Goal: Task Accomplishment & Management: Use online tool/utility

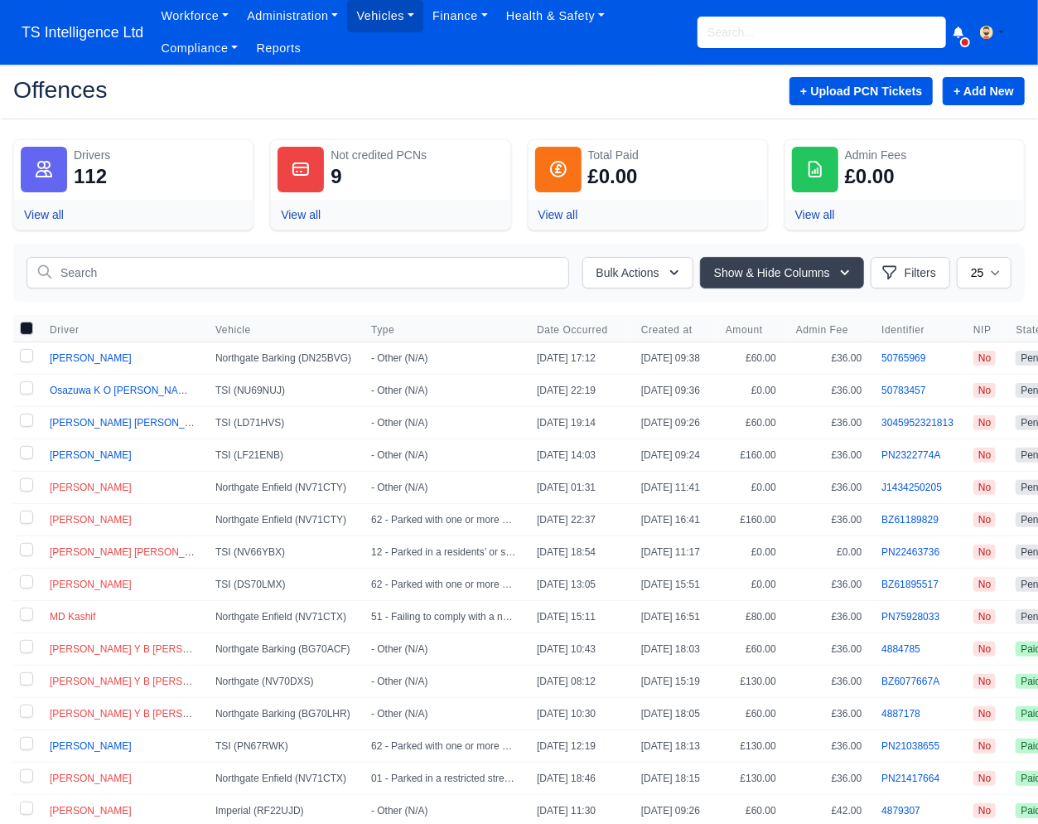
click at [27, 358] on label at bounding box center [26, 357] width 27 height 31
click at [27, 358] on input "checkbox" at bounding box center [26, 355] width 13 height 13
checkbox input "true"
drag, startPoint x: 25, startPoint y: 389, endPoint x: 22, endPoint y: 408, distance: 19.2
click at [25, 390] on label at bounding box center [26, 390] width 27 height 31
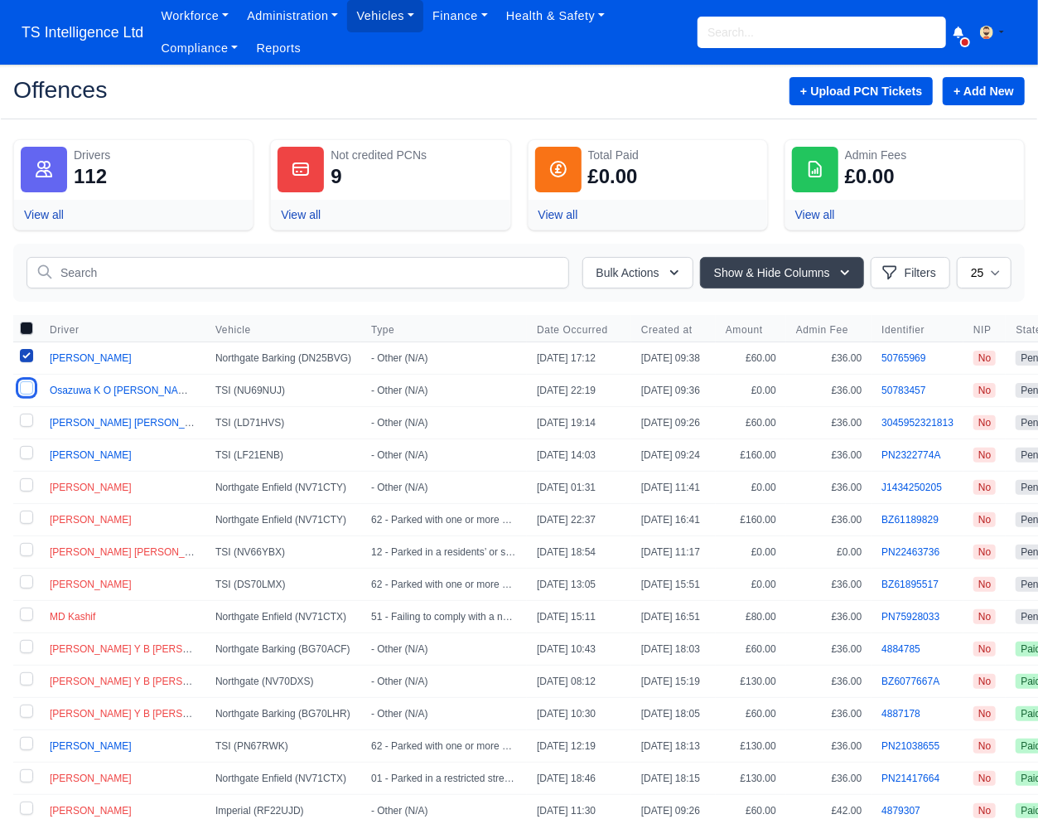
click at [25, 390] on input "checkbox" at bounding box center [26, 387] width 13 height 13
checkbox input "true"
click at [22, 423] on label at bounding box center [26, 422] width 27 height 31
click at [22, 423] on input "checkbox" at bounding box center [26, 419] width 13 height 13
checkbox input "true"
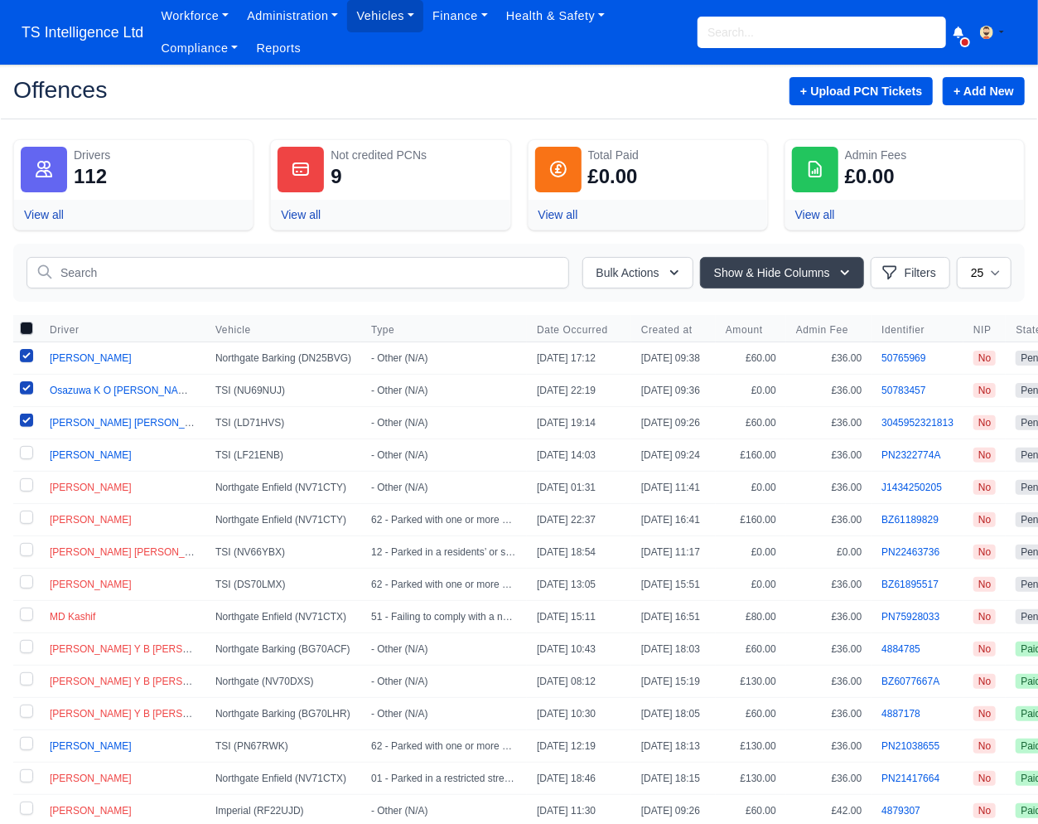
click at [22, 452] on label at bounding box center [26, 454] width 27 height 31
click at [22, 452] on input "checkbox" at bounding box center [26, 452] width 13 height 13
checkbox input "true"
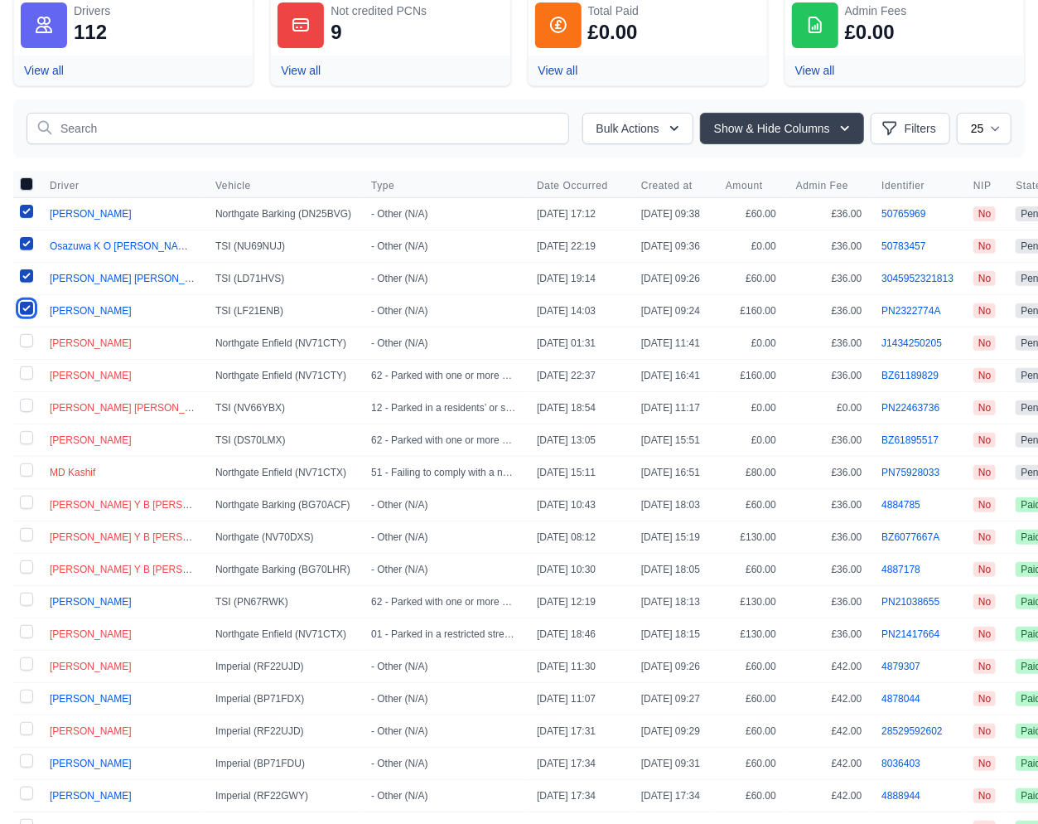
scroll to position [143, 0]
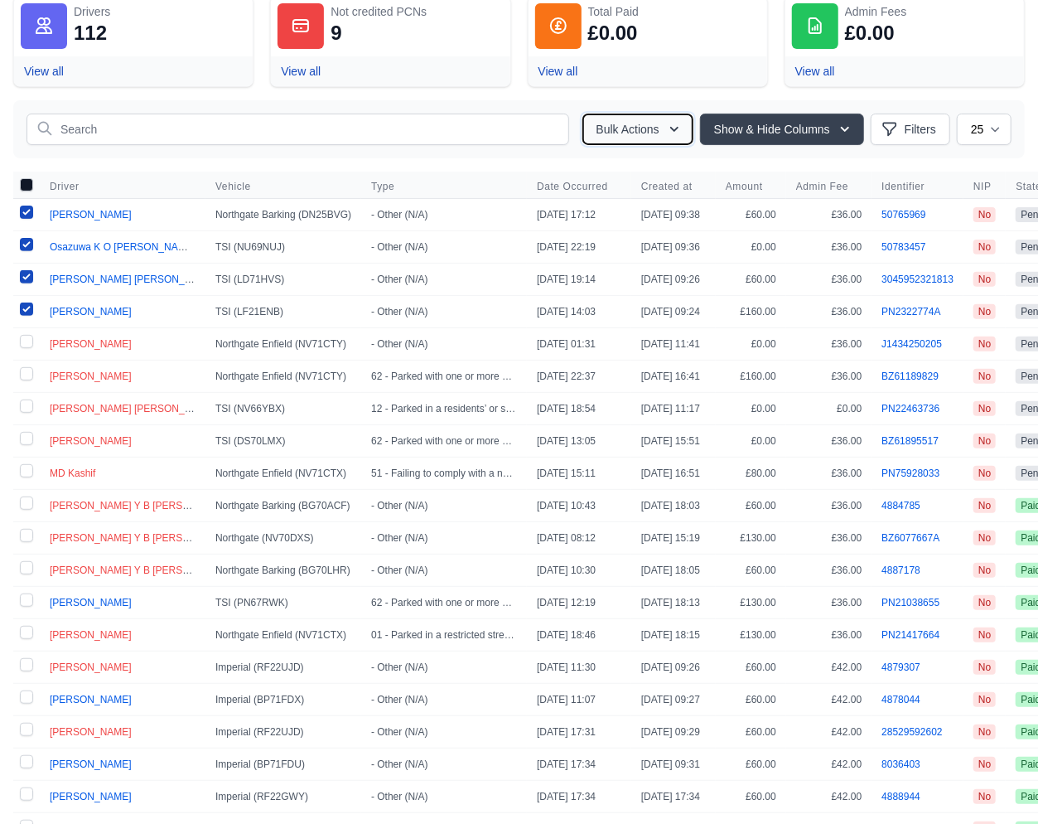
click at [634, 133] on button "Bulk Actions" at bounding box center [637, 129] width 111 height 31
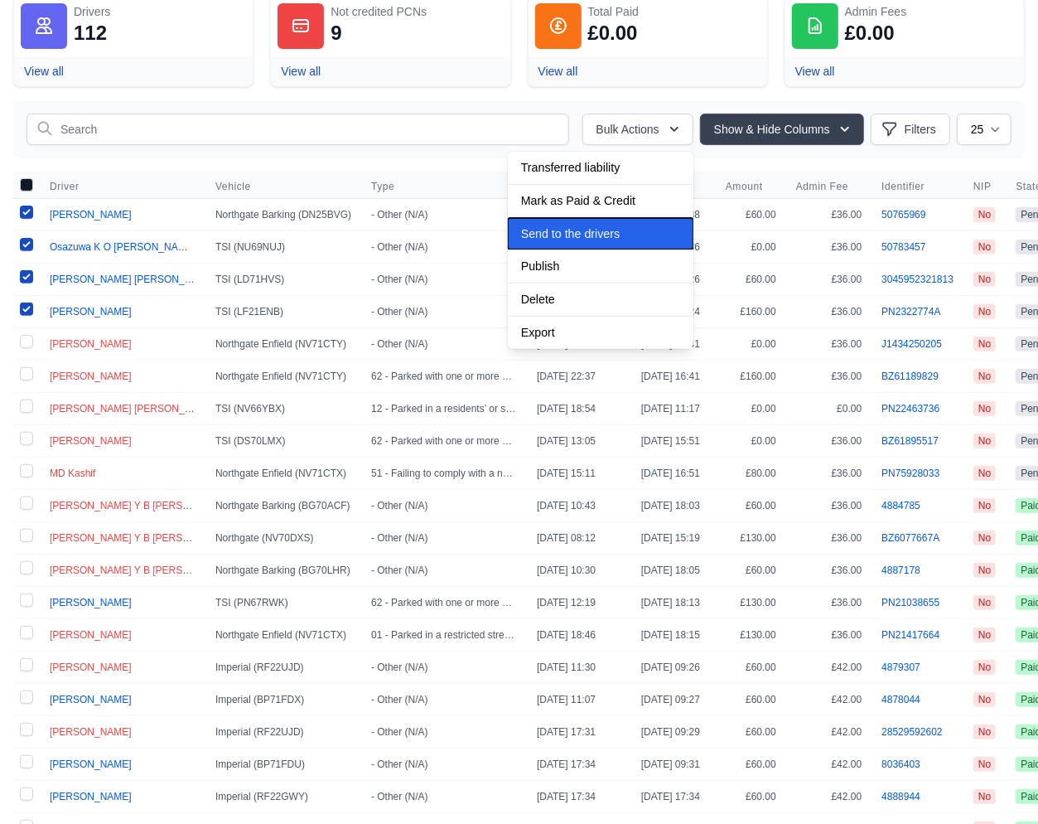
click at [563, 174] on span "Send to the drivers" at bounding box center [570, 167] width 99 height 13
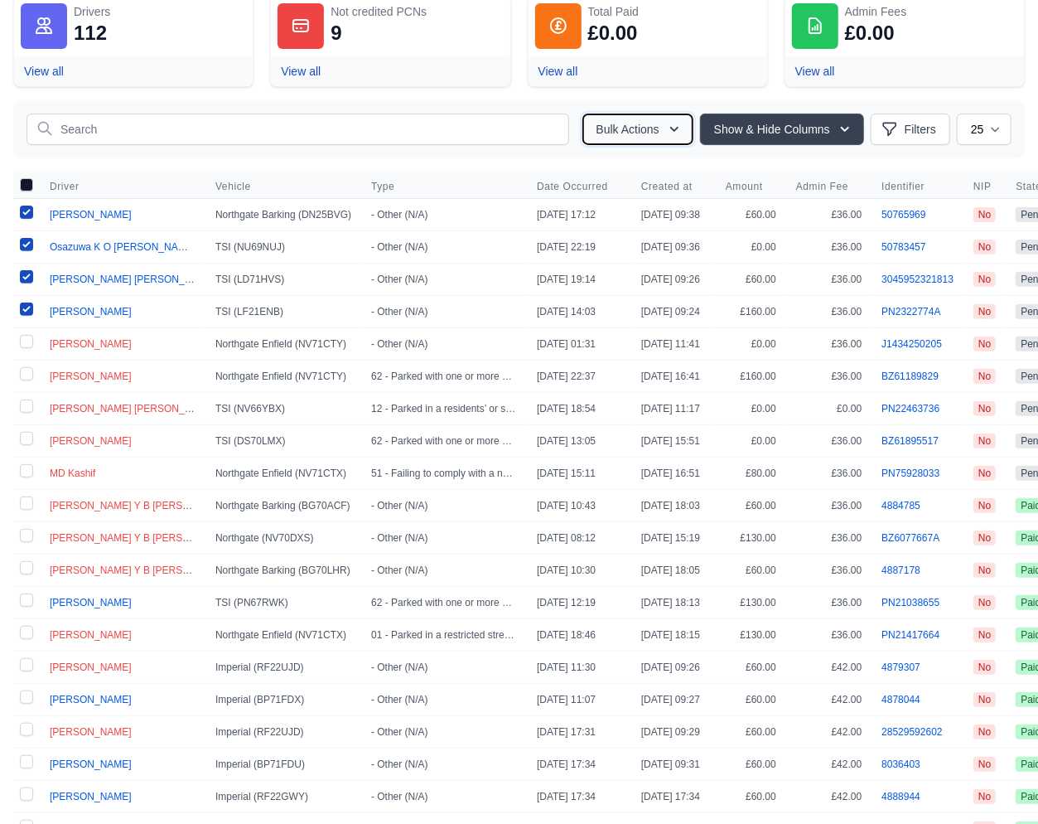
click at [612, 133] on button "Bulk Actions" at bounding box center [637, 129] width 111 height 31
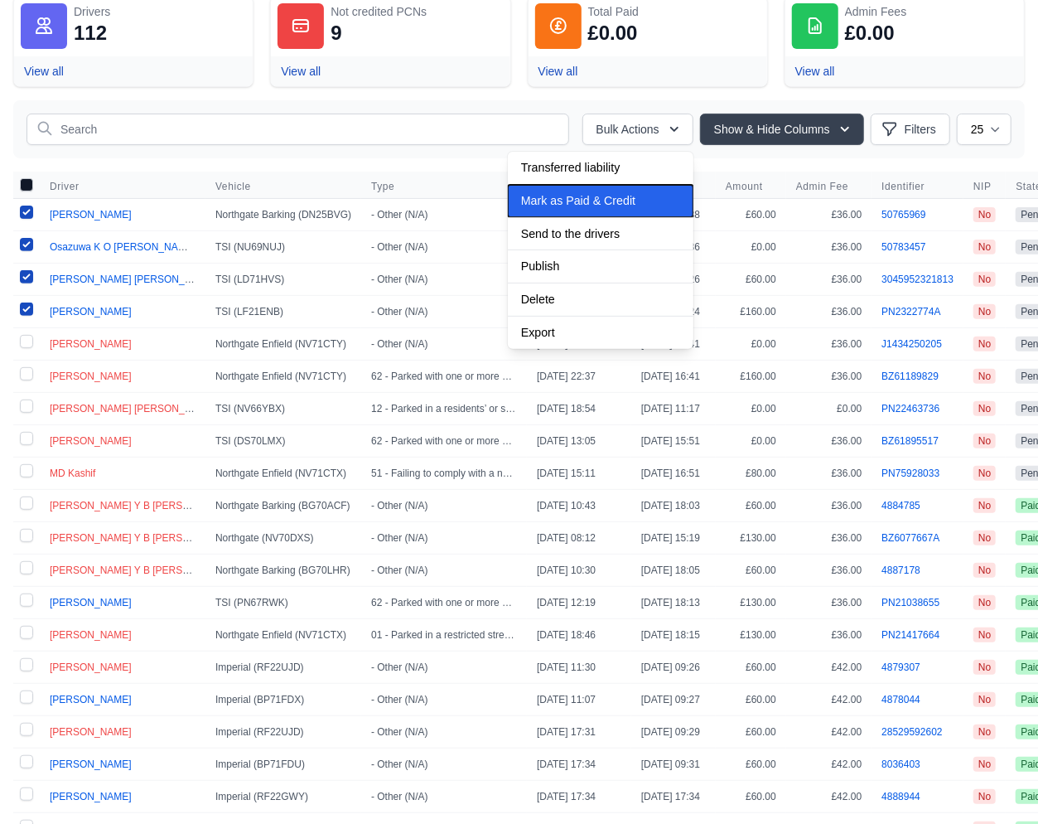
click at [578, 174] on span "Mark as Paid & Credit" at bounding box center [570, 167] width 99 height 13
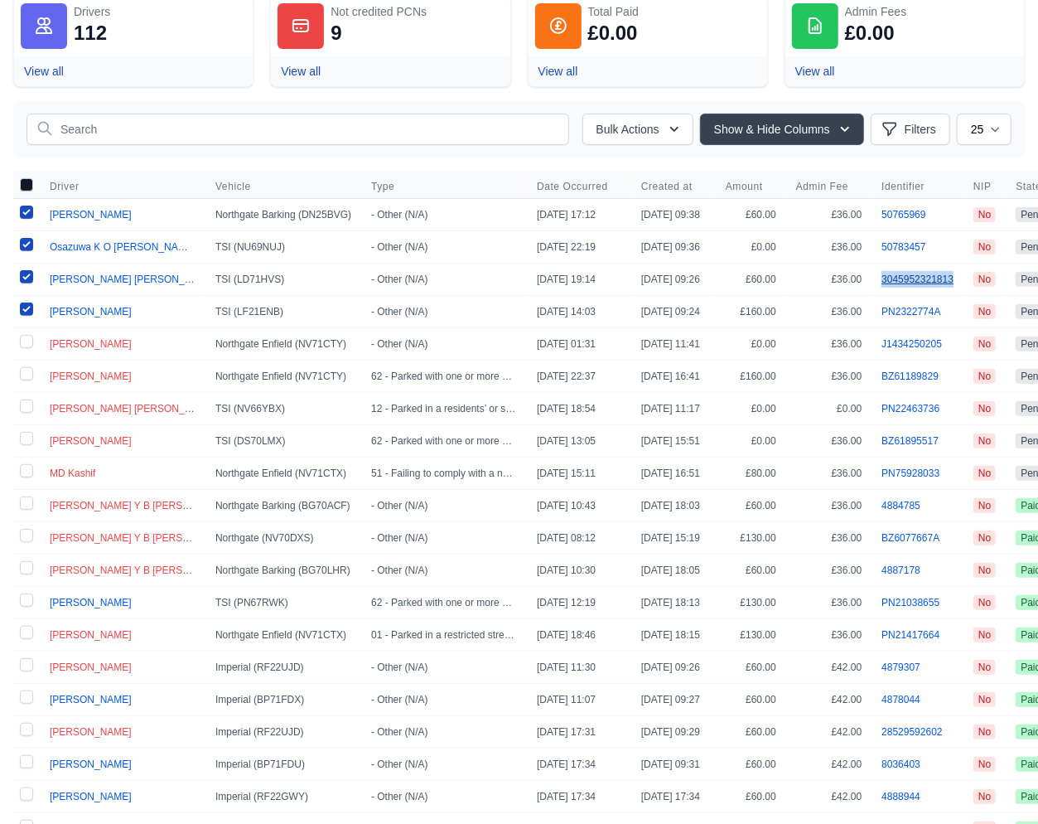
copy link "3045952321813"
copy link "PN2322774A"
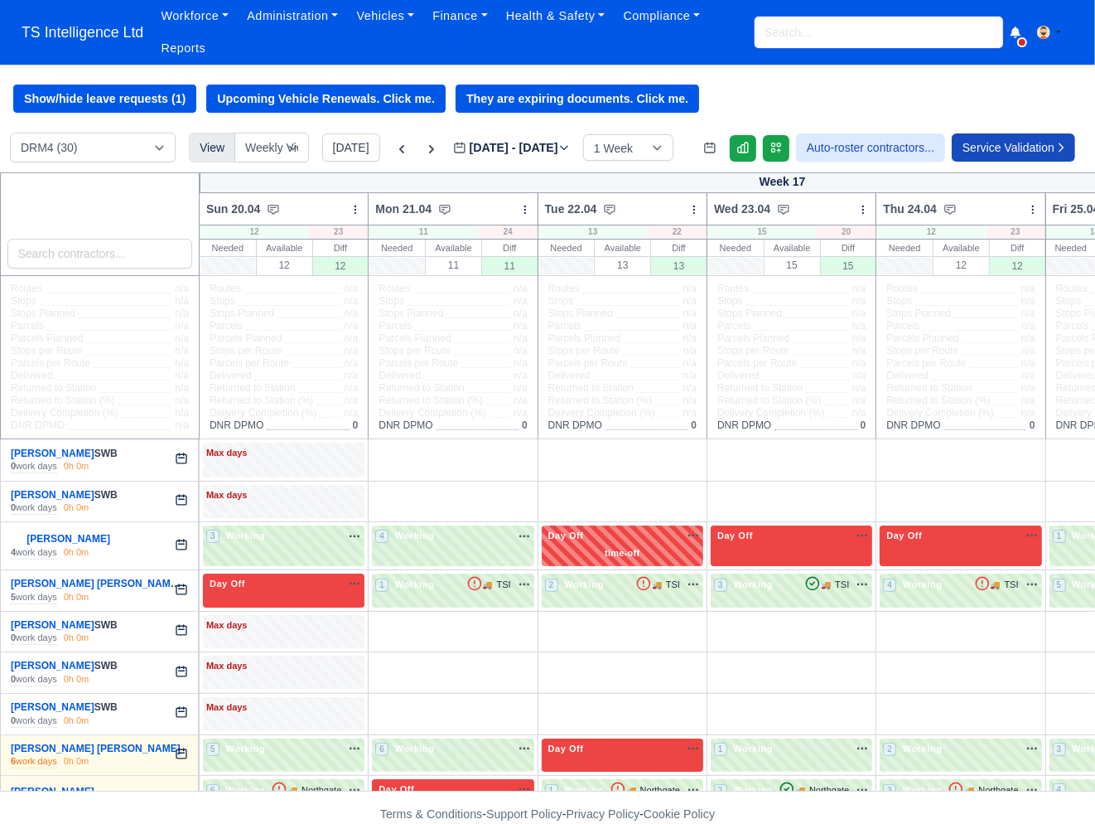
click at [802, 30] on input "search" at bounding box center [879, 32] width 249 height 31
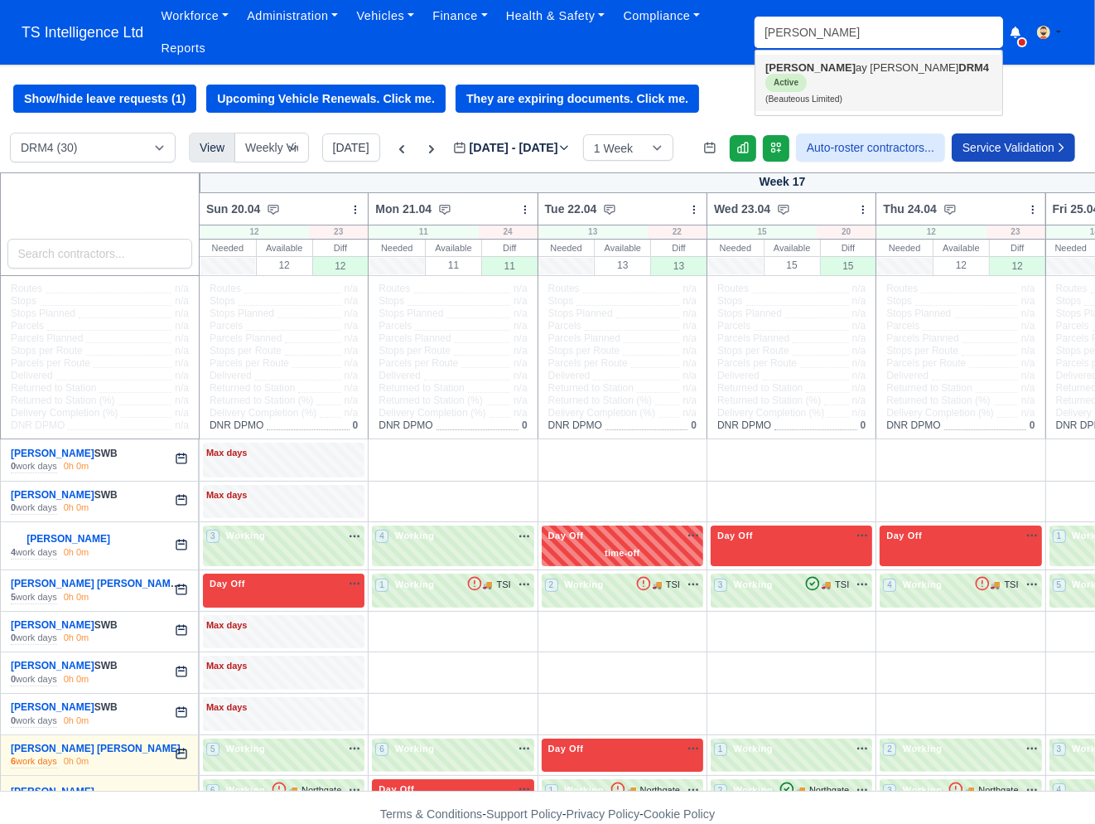
click at [805, 72] on link "Vij ay Naran Kumar DRM4 Active (Beauteous Limited)" at bounding box center [879, 83] width 247 height 56
type input "[PERSON_NAME]"
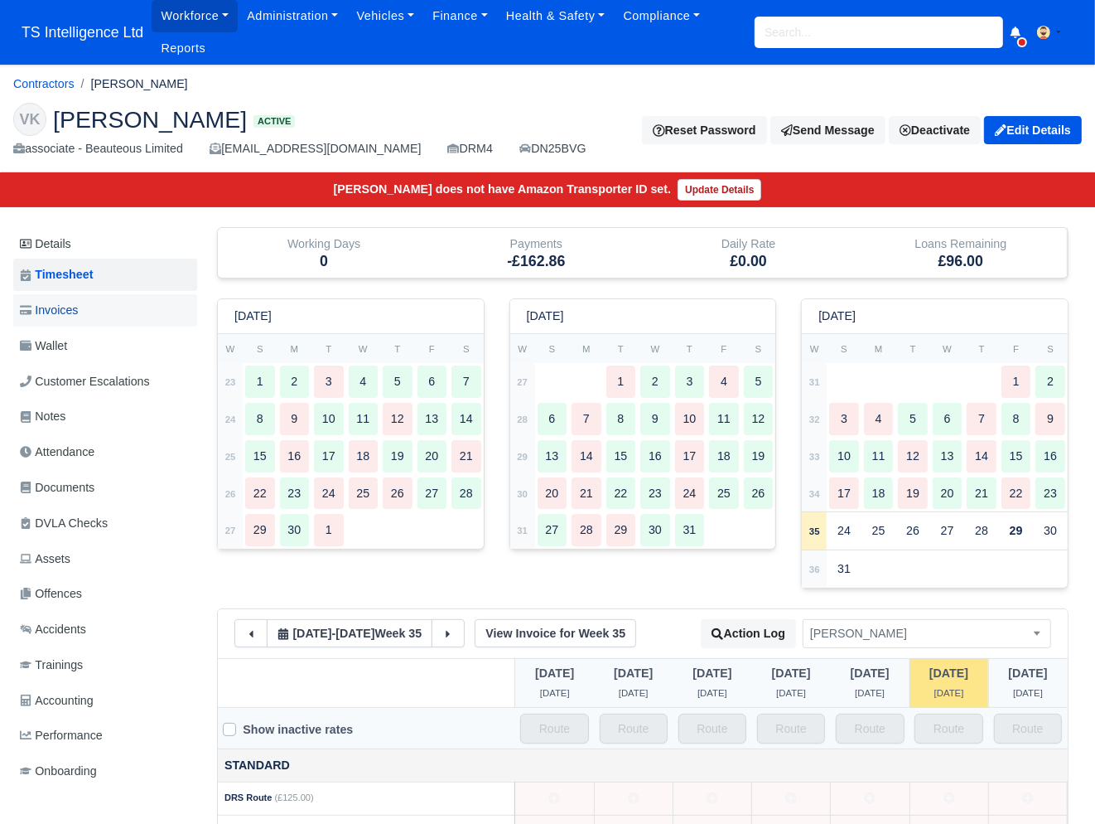
click at [93, 308] on link "Invoices" at bounding box center [105, 310] width 184 height 32
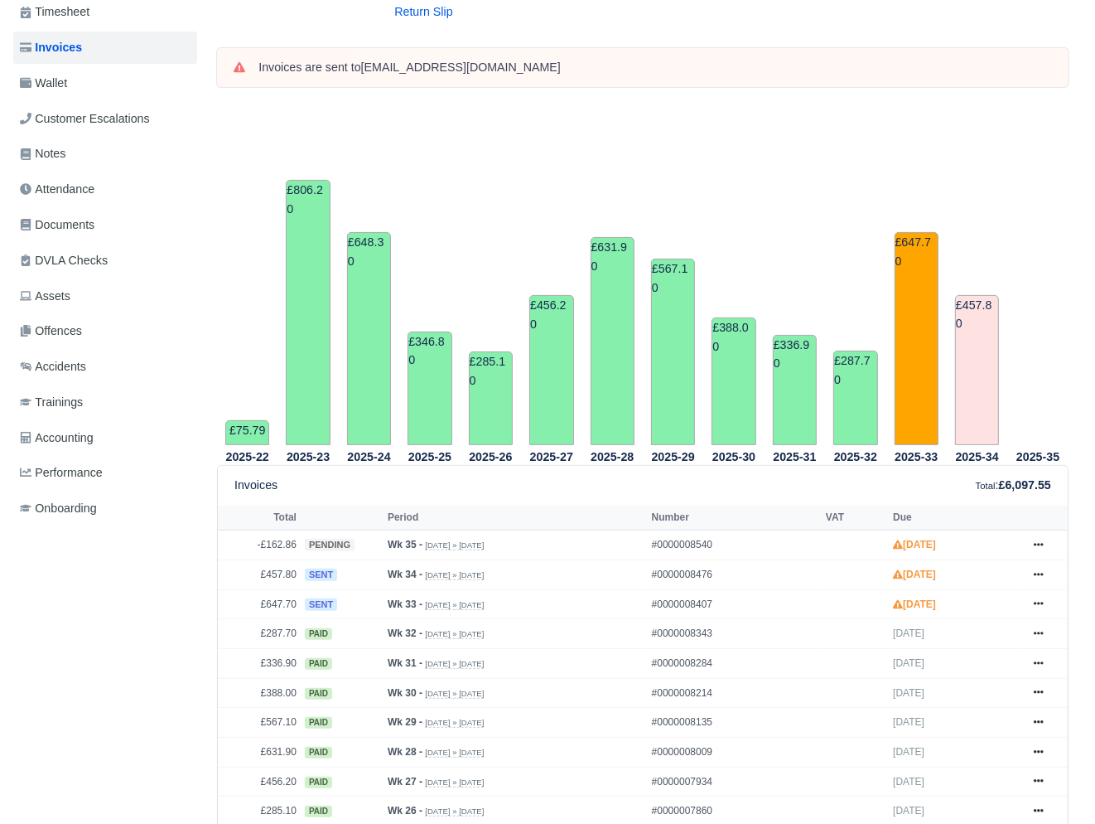
scroll to position [134, 0]
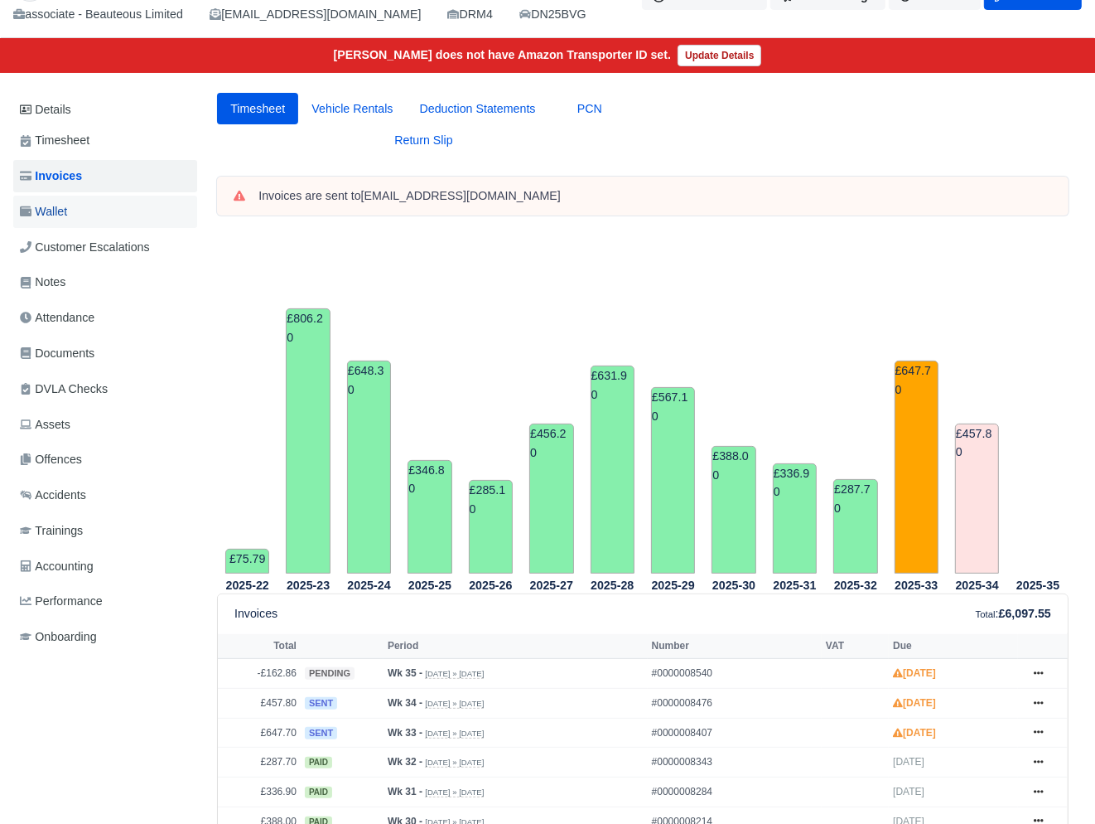
click at [46, 218] on span "Wallet" at bounding box center [43, 211] width 47 height 19
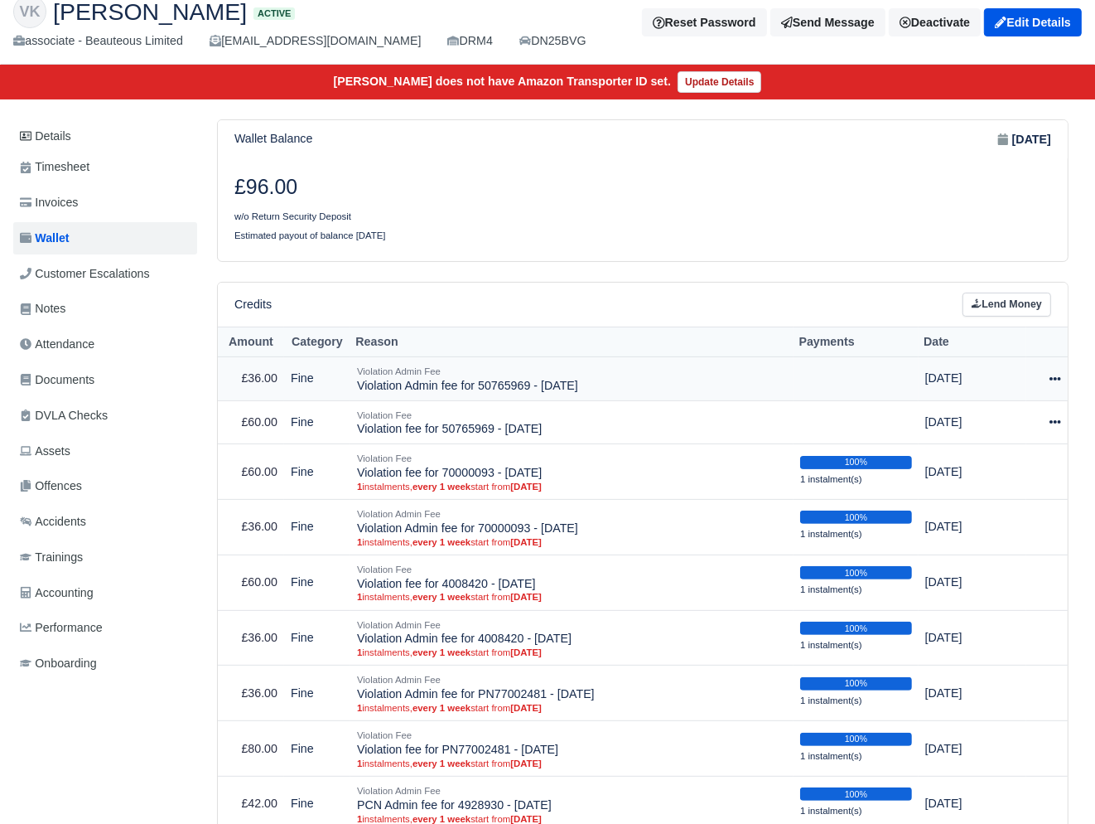
scroll to position [113, 0]
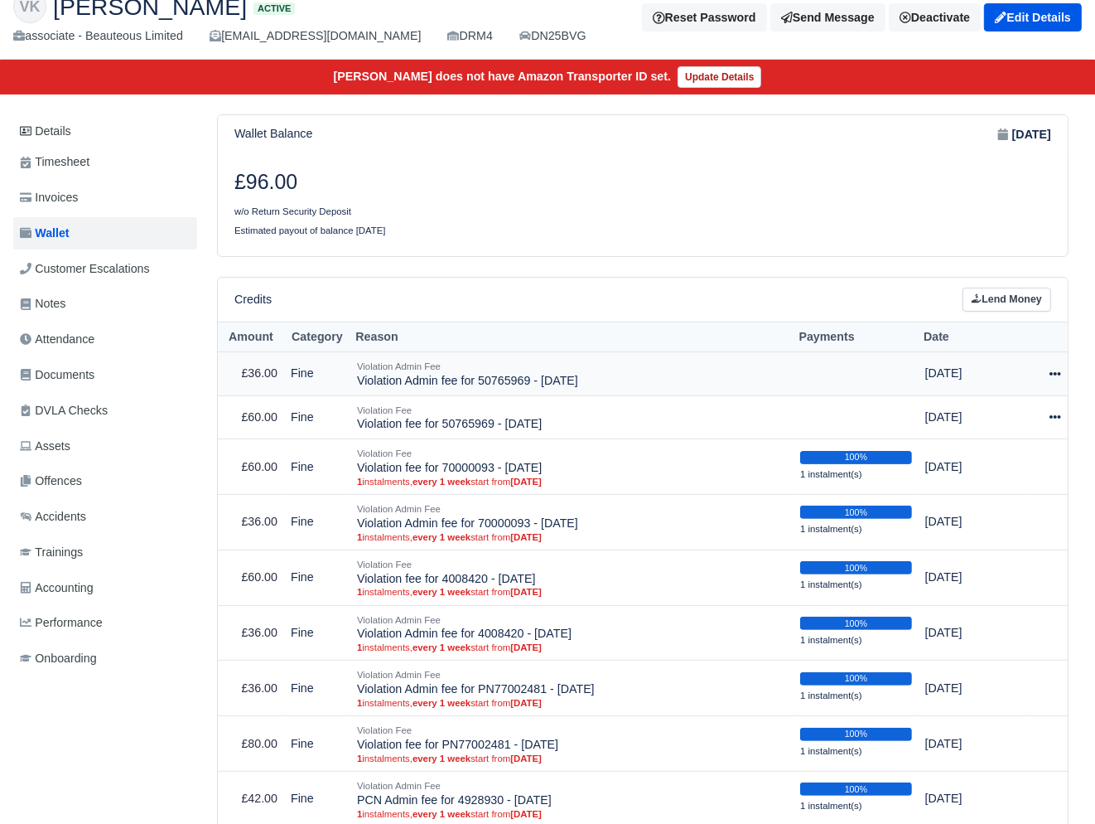
click at [1056, 371] on icon at bounding box center [1056, 374] width 12 height 12
click at [982, 445] on link "Schedule" at bounding box center [982, 450] width 147 height 26
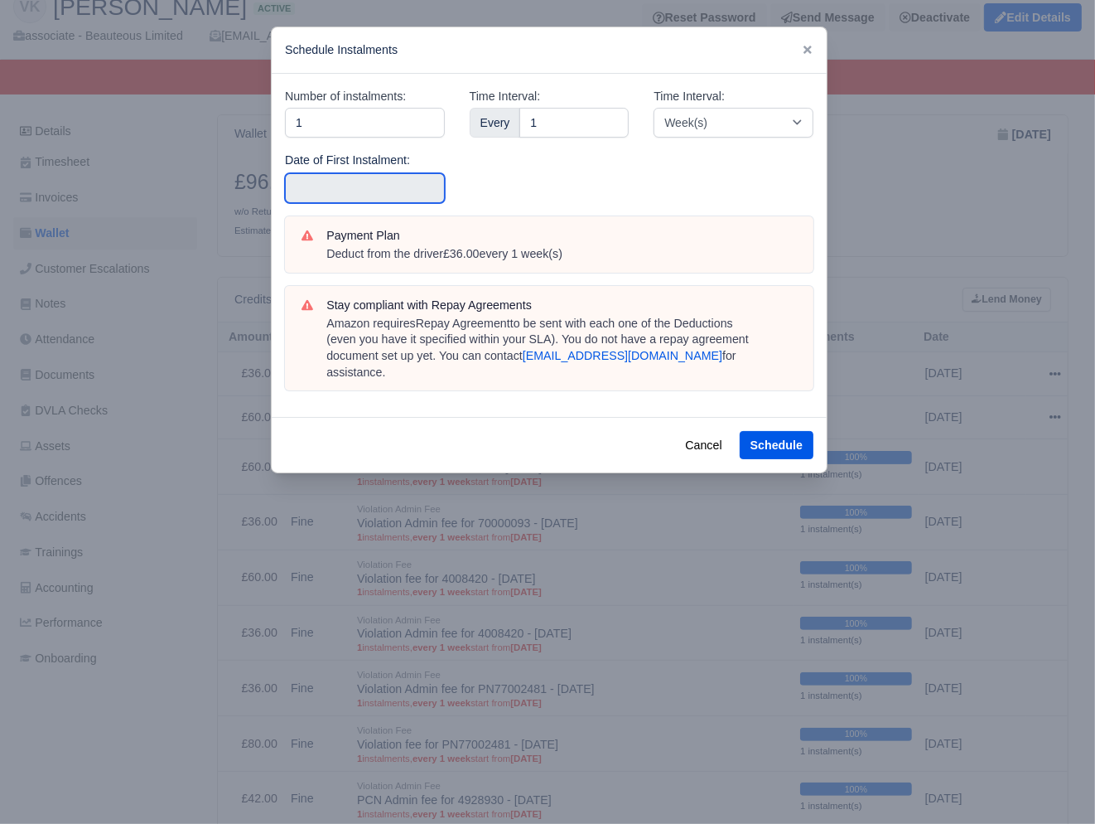
click at [357, 184] on input "text" at bounding box center [365, 188] width 160 height 30
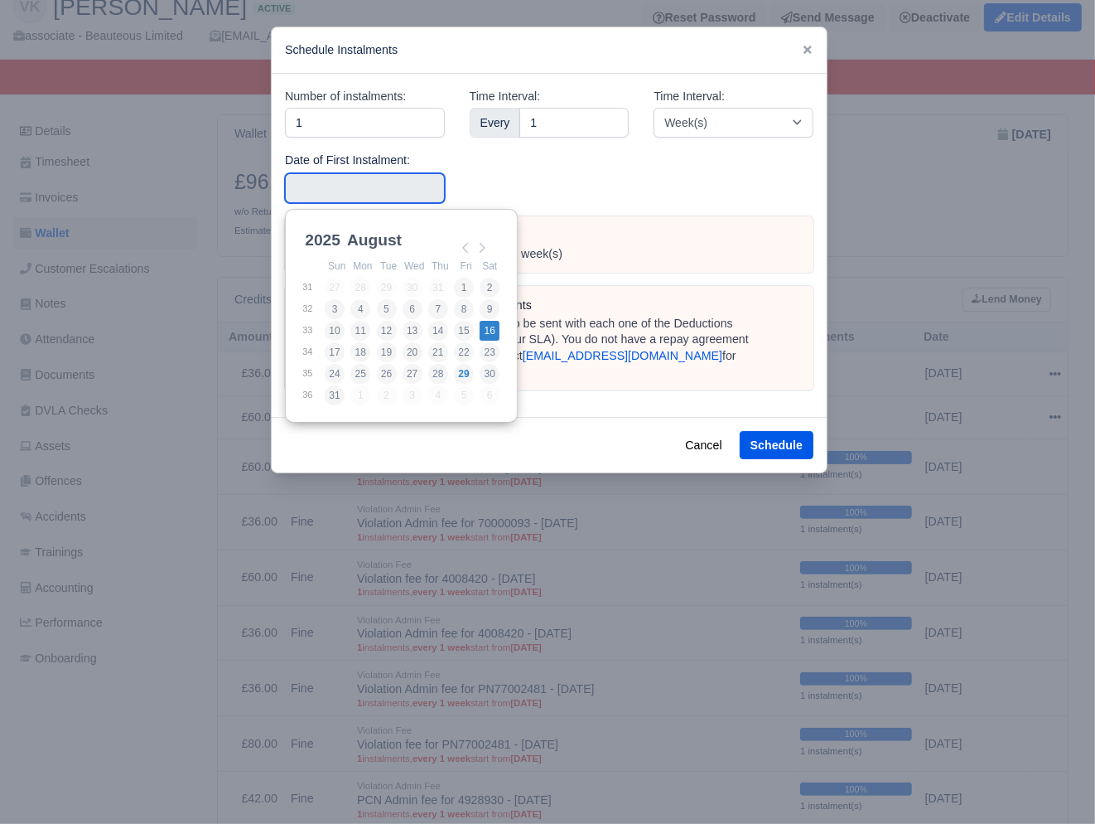
type input "[DATE]"
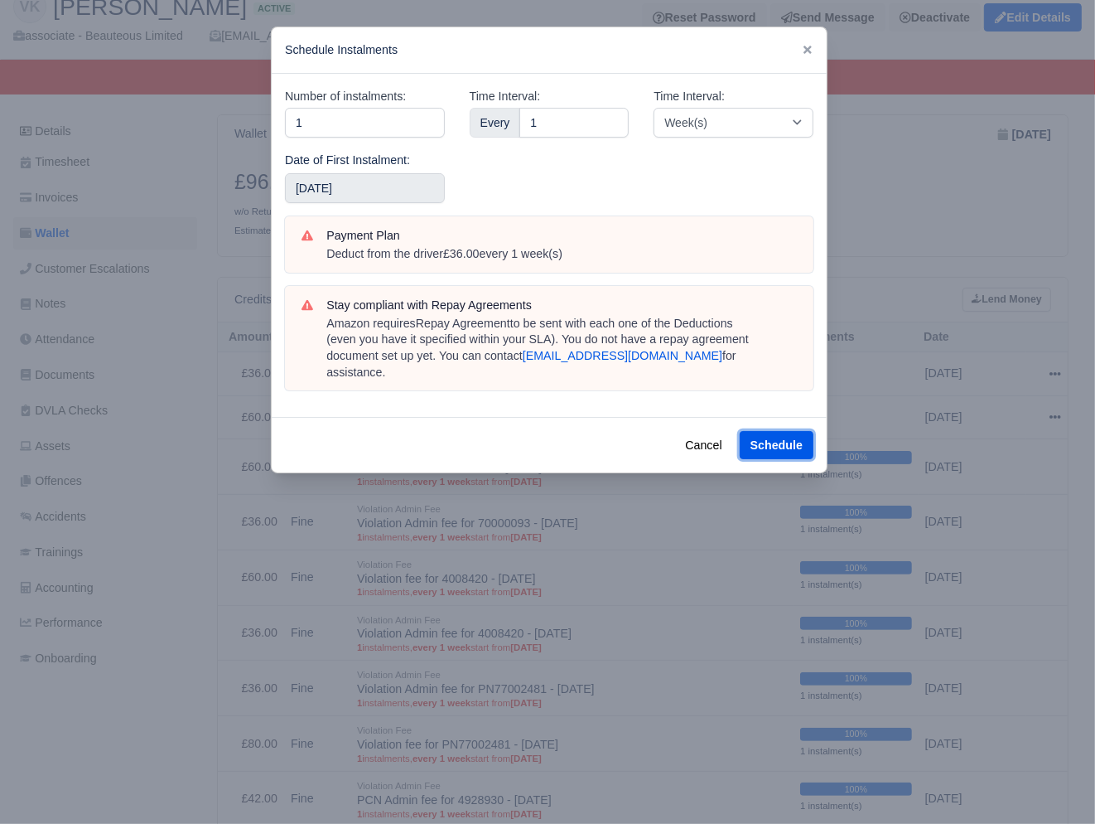
click at [746, 431] on button "Schedule" at bounding box center [777, 445] width 74 height 28
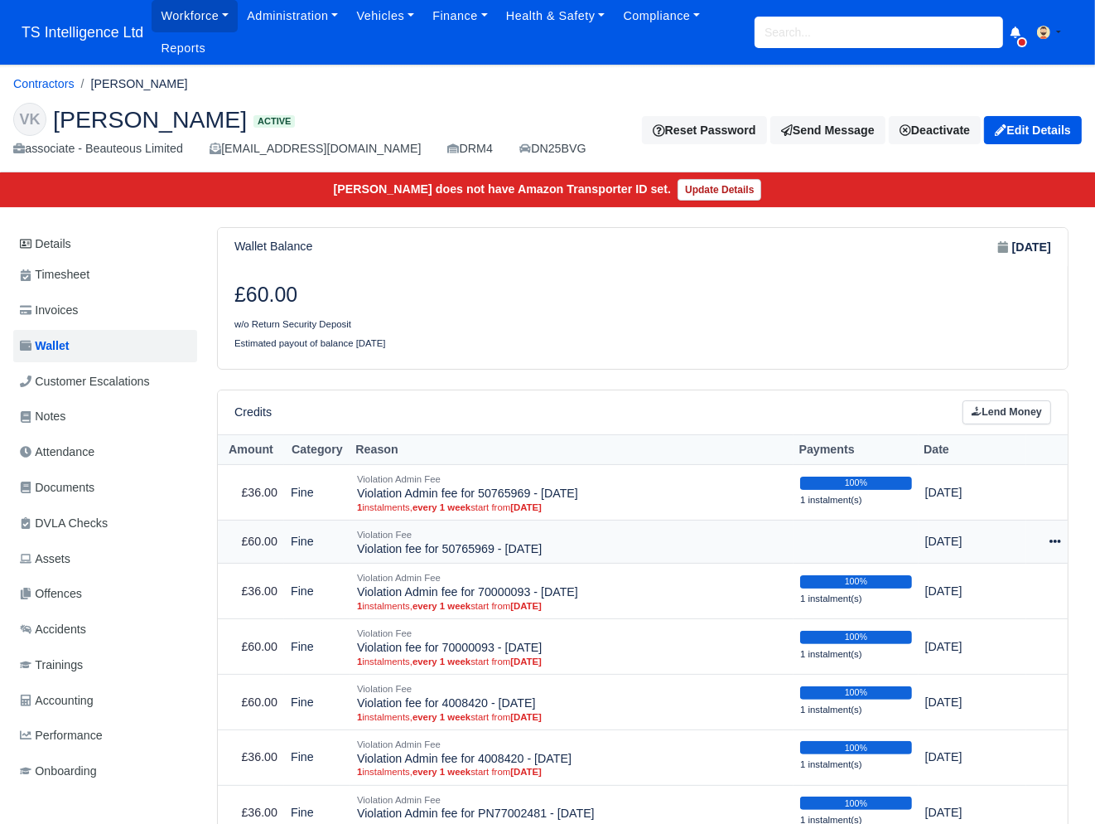
click at [1051, 539] on icon at bounding box center [1056, 541] width 12 height 12
click at [988, 618] on link "Schedule" at bounding box center [982, 618] width 147 height 26
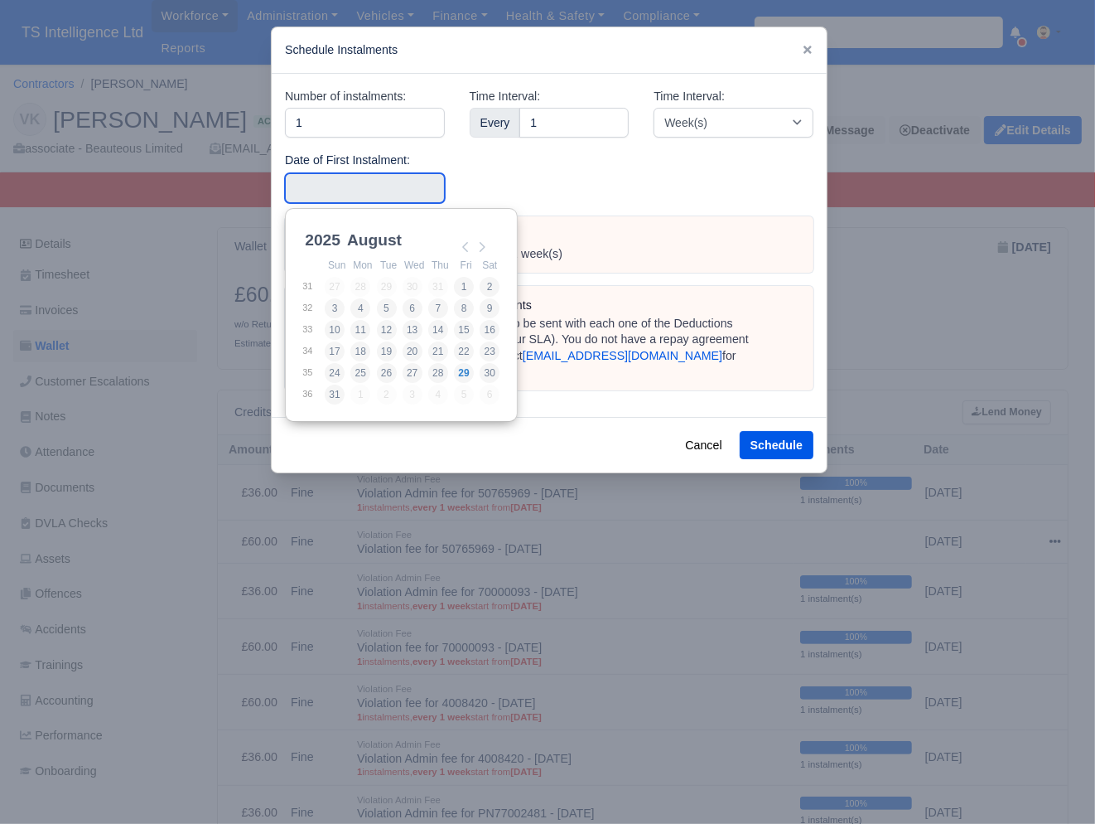
drag, startPoint x: 328, startPoint y: 181, endPoint x: 348, endPoint y: 190, distance: 21.9
click at [330, 181] on input "Use the arrow keys to pick a date" at bounding box center [365, 188] width 160 height 30
type input "[DATE]"
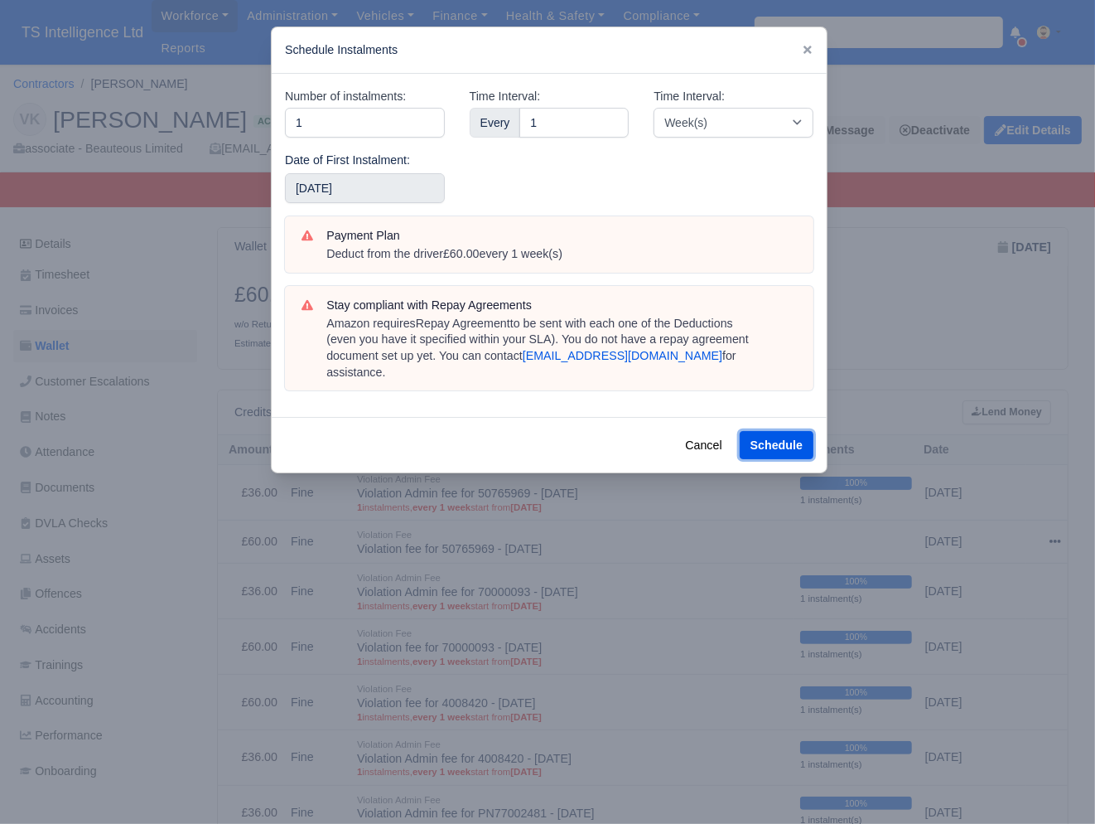
click at [783, 431] on button "Schedule" at bounding box center [777, 445] width 74 height 28
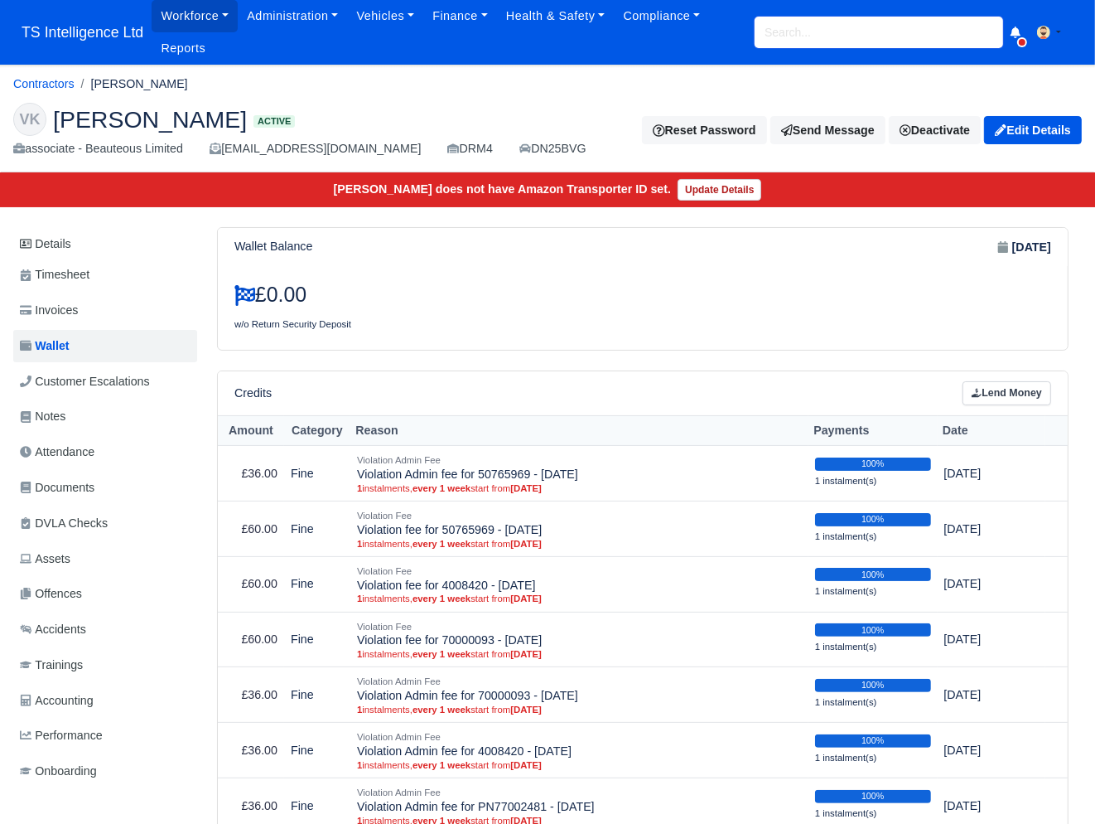
click at [814, 27] on input "search" at bounding box center [879, 32] width 249 height 31
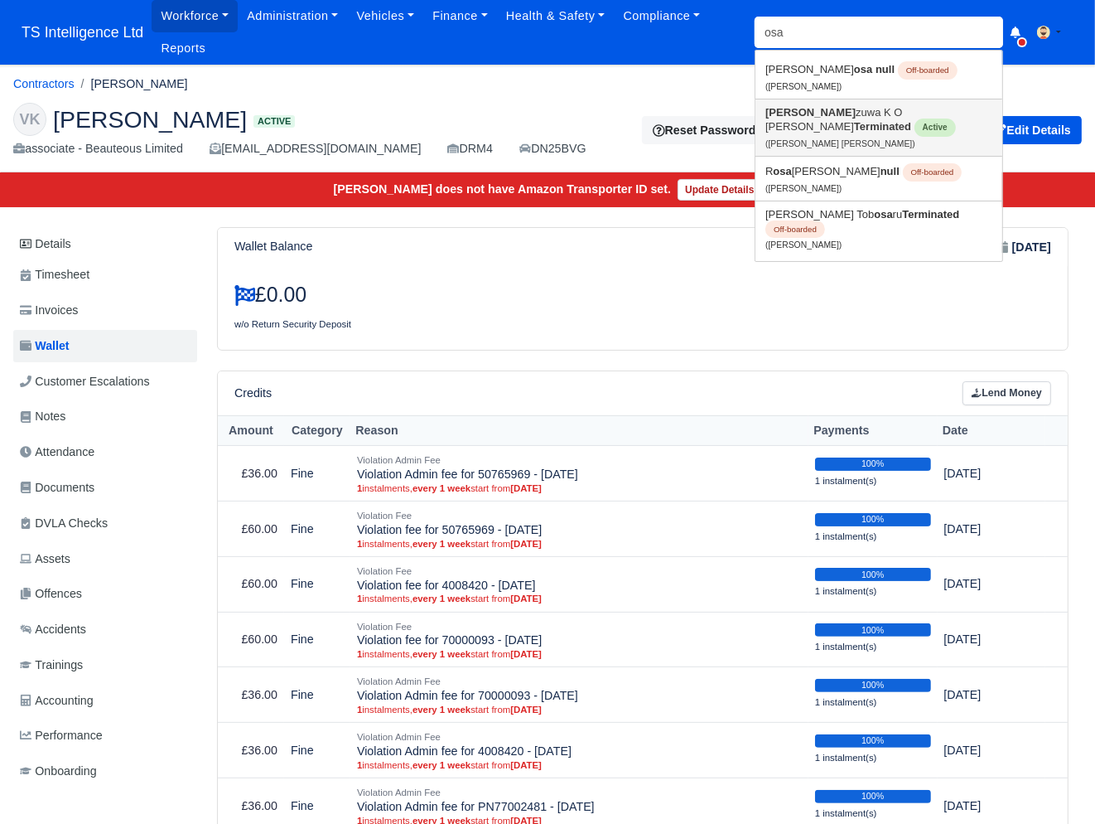
click at [814, 139] on small "(Osazuwa K O Ojo David)" at bounding box center [841, 143] width 150 height 9
type input "Osazuwa K O [PERSON_NAME]"
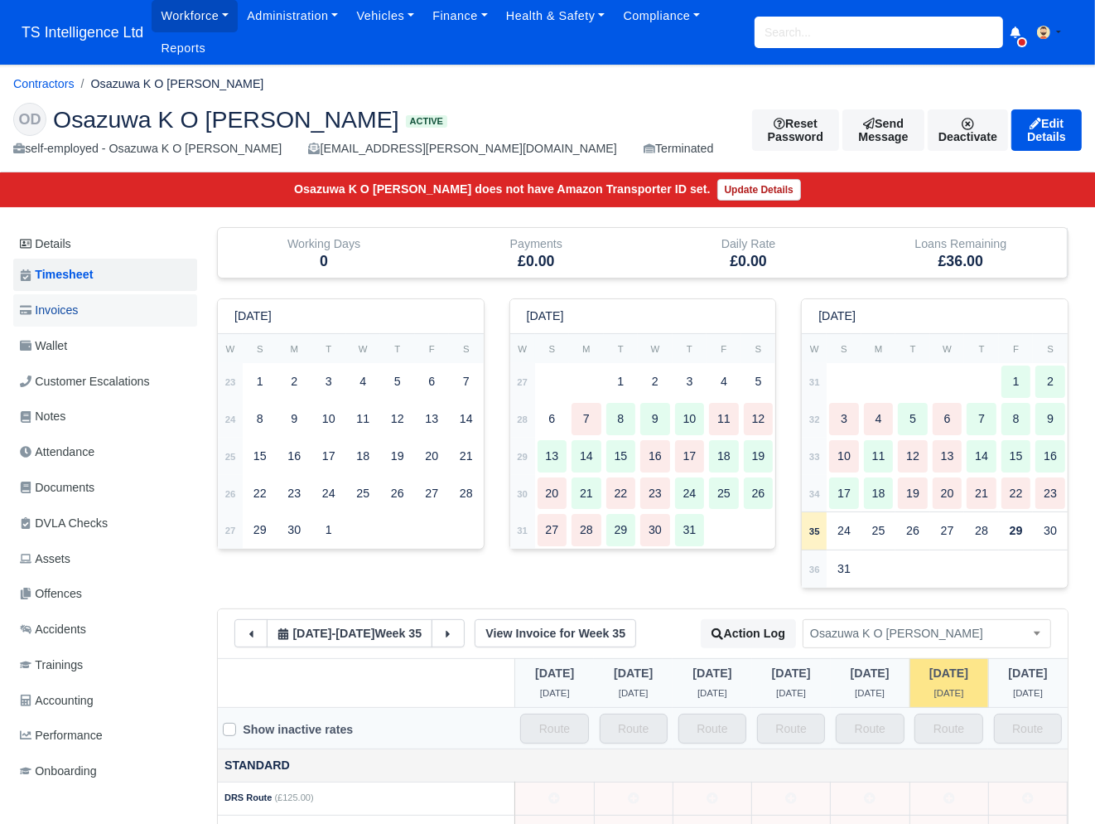
click at [83, 308] on link "Invoices" at bounding box center [105, 310] width 184 height 32
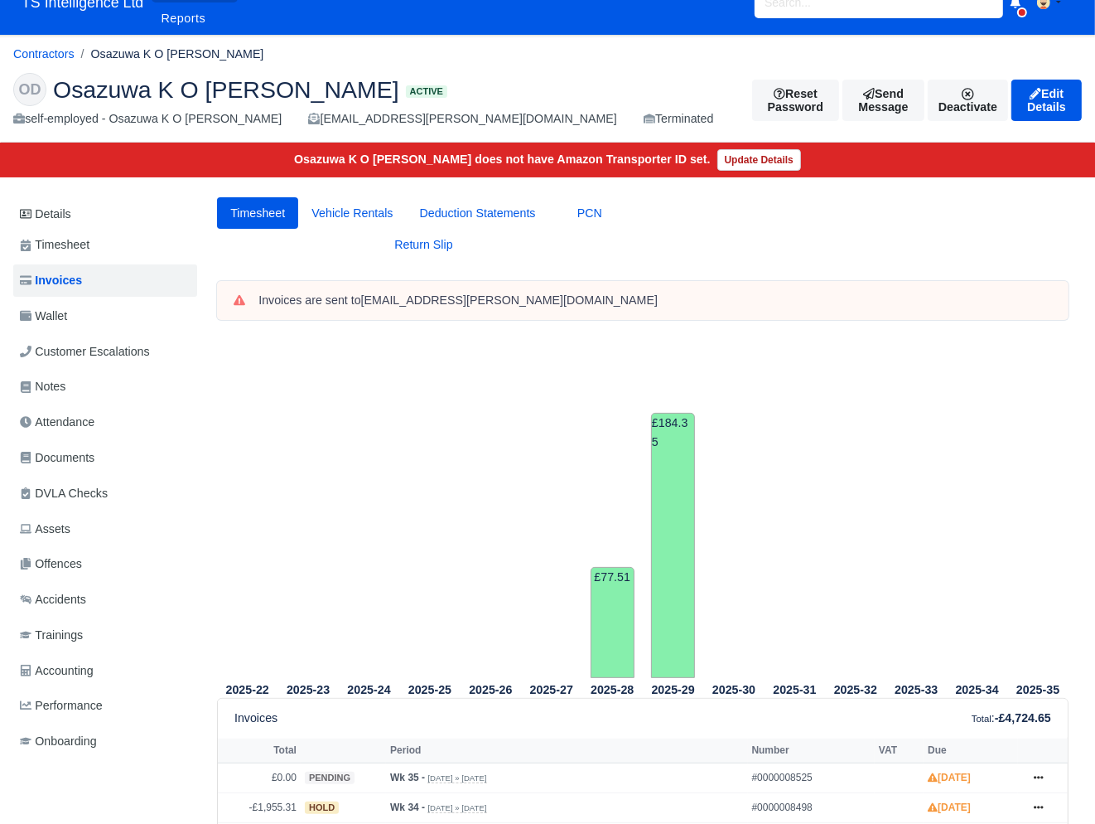
scroll to position [23, 0]
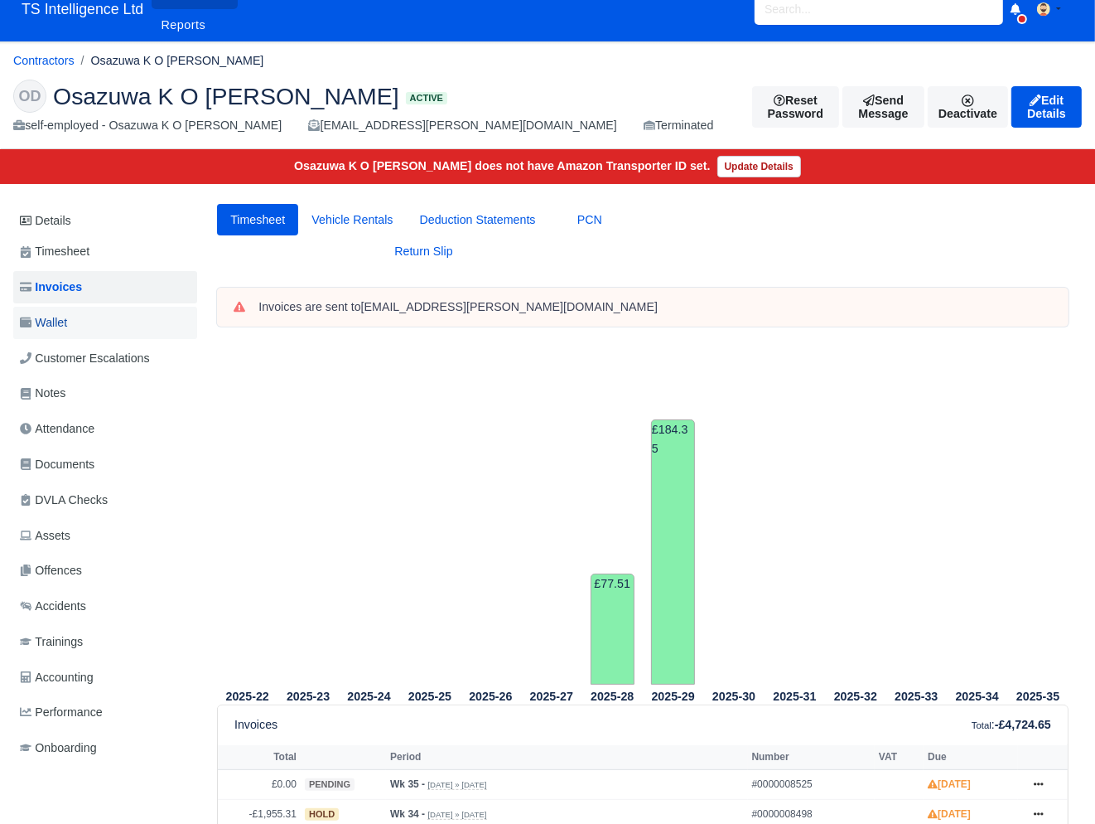
click at [99, 314] on link "Wallet" at bounding box center [105, 323] width 184 height 32
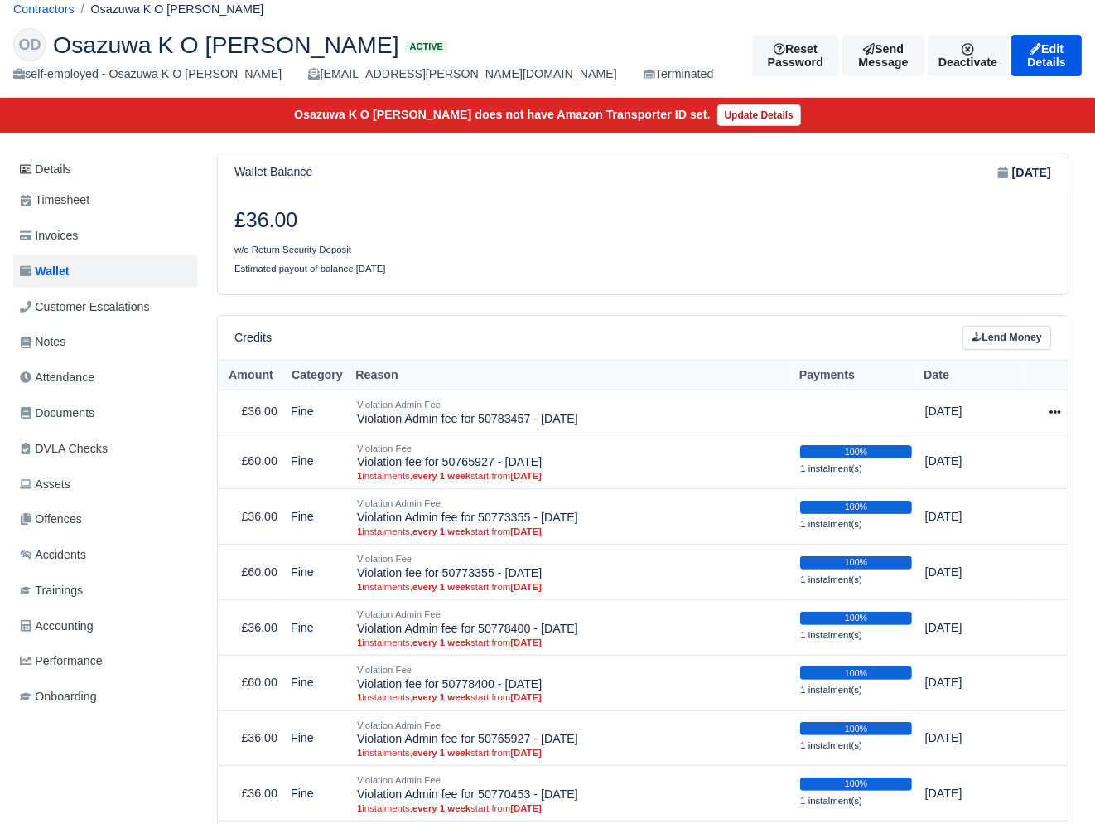
scroll to position [87, 0]
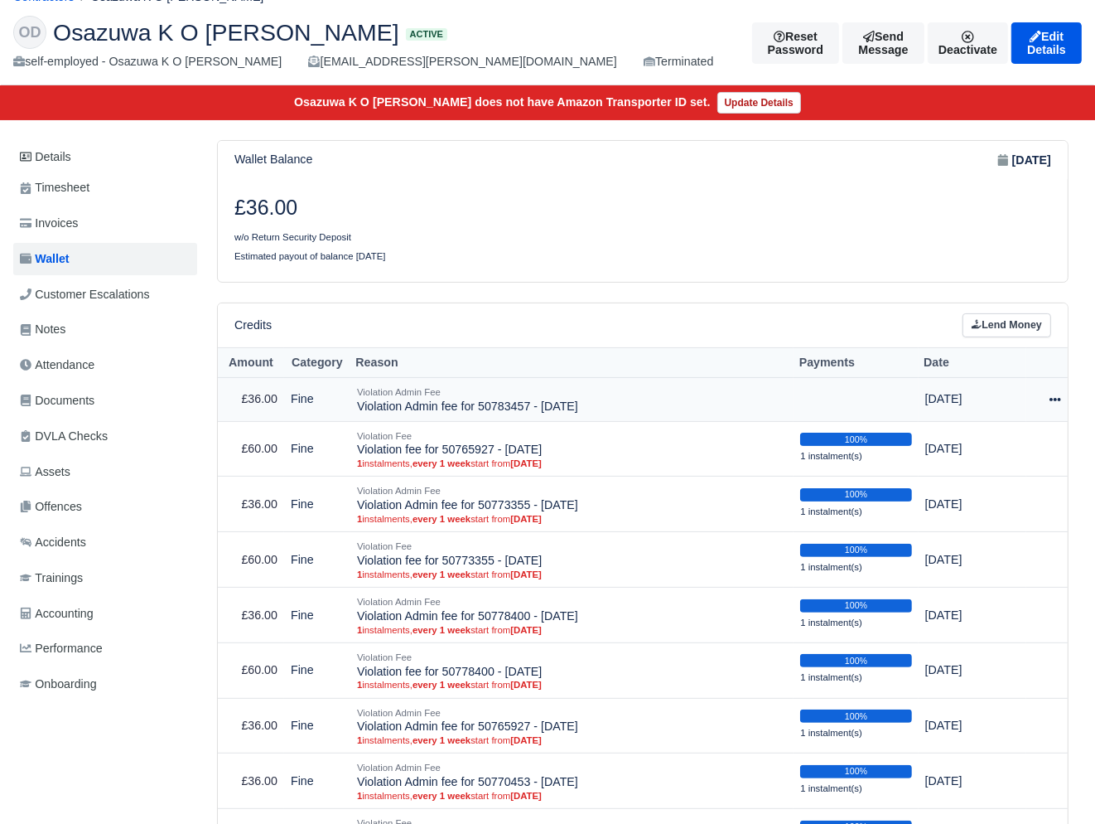
click at [1057, 398] on icon at bounding box center [1056, 400] width 12 height 12
click at [991, 469] on link "Schedule" at bounding box center [982, 475] width 147 height 26
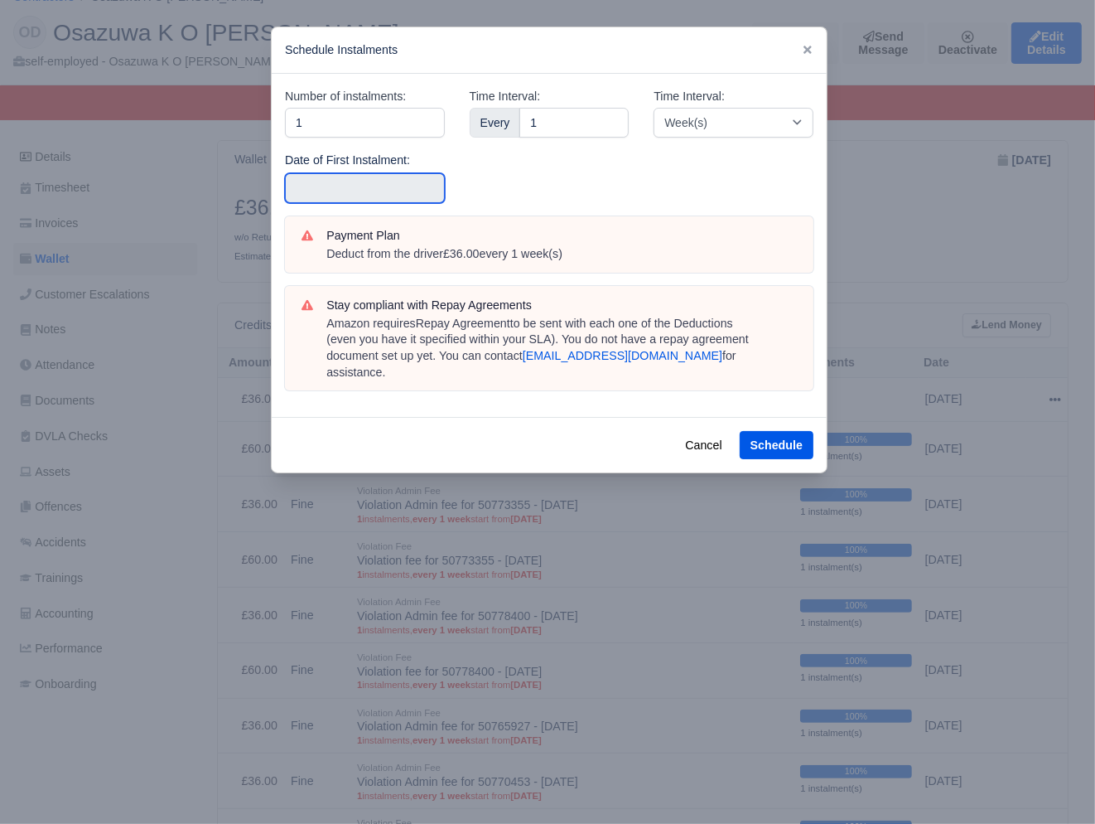
click at [365, 190] on input "text" at bounding box center [365, 188] width 160 height 30
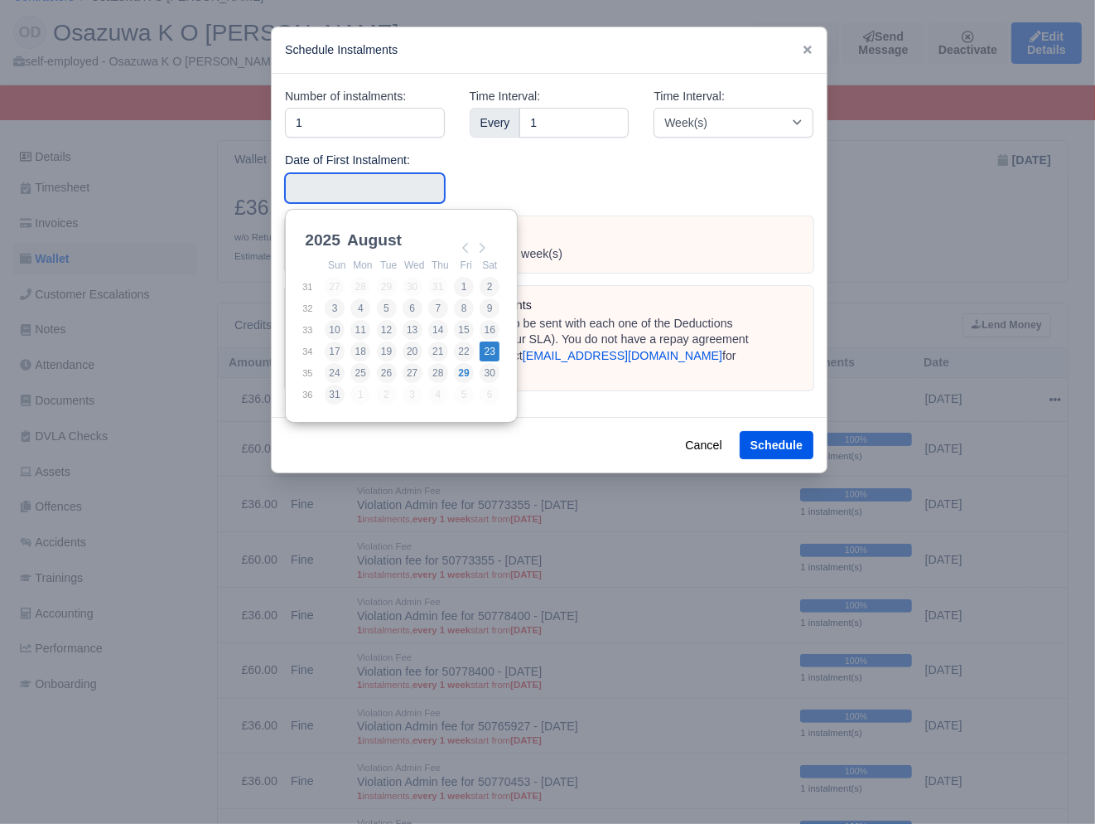
type input "2025-08-23"
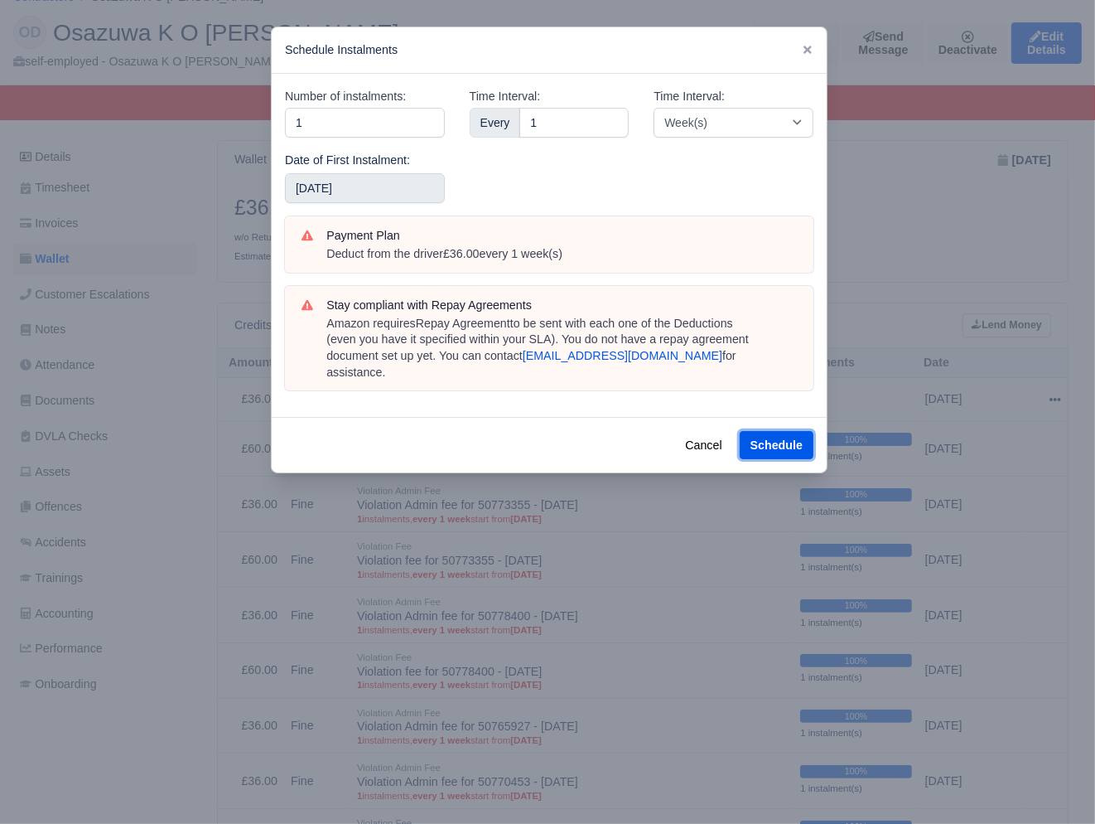
click at [766, 431] on button "Schedule" at bounding box center [777, 445] width 74 height 28
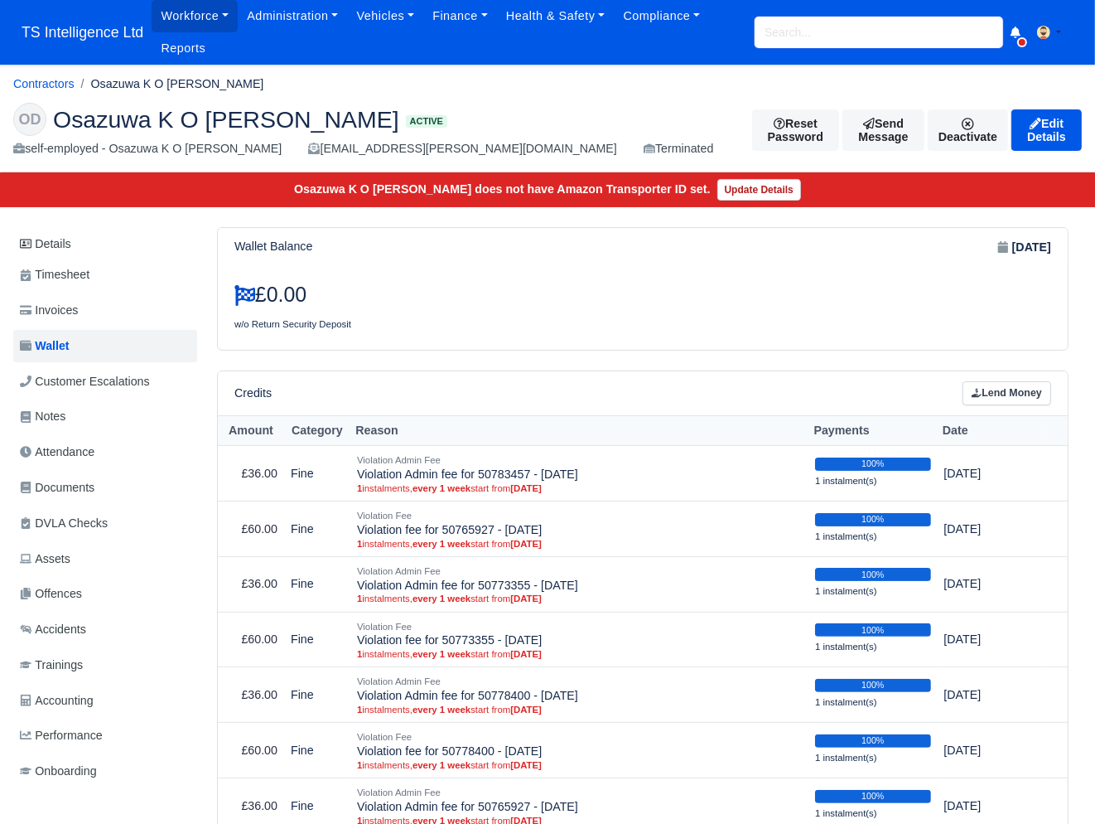
click at [786, 37] on input "search" at bounding box center [879, 32] width 249 height 31
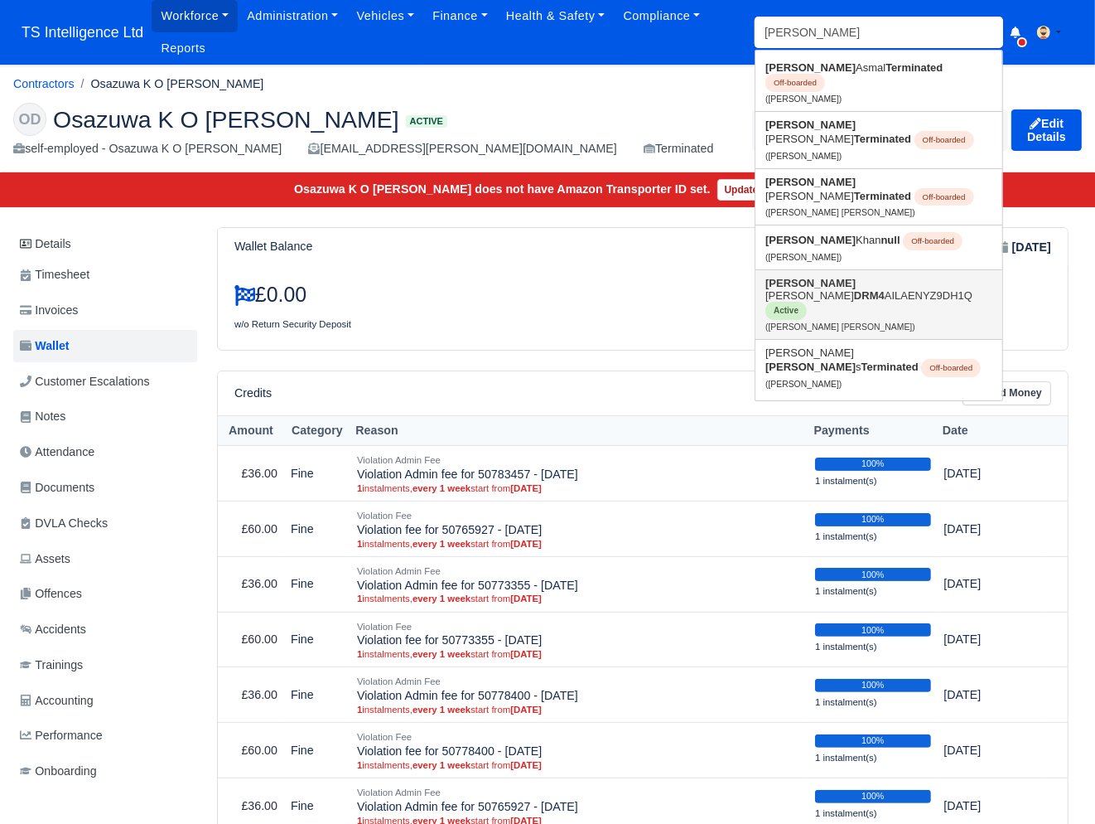
click at [807, 270] on link "Adam Pete S. Johnson DRM4 AILAENYZ9DH1Q Active (Adam Pete S. Johnson)" at bounding box center [879, 304] width 247 height 69
type input "[PERSON_NAME] [PERSON_NAME]"
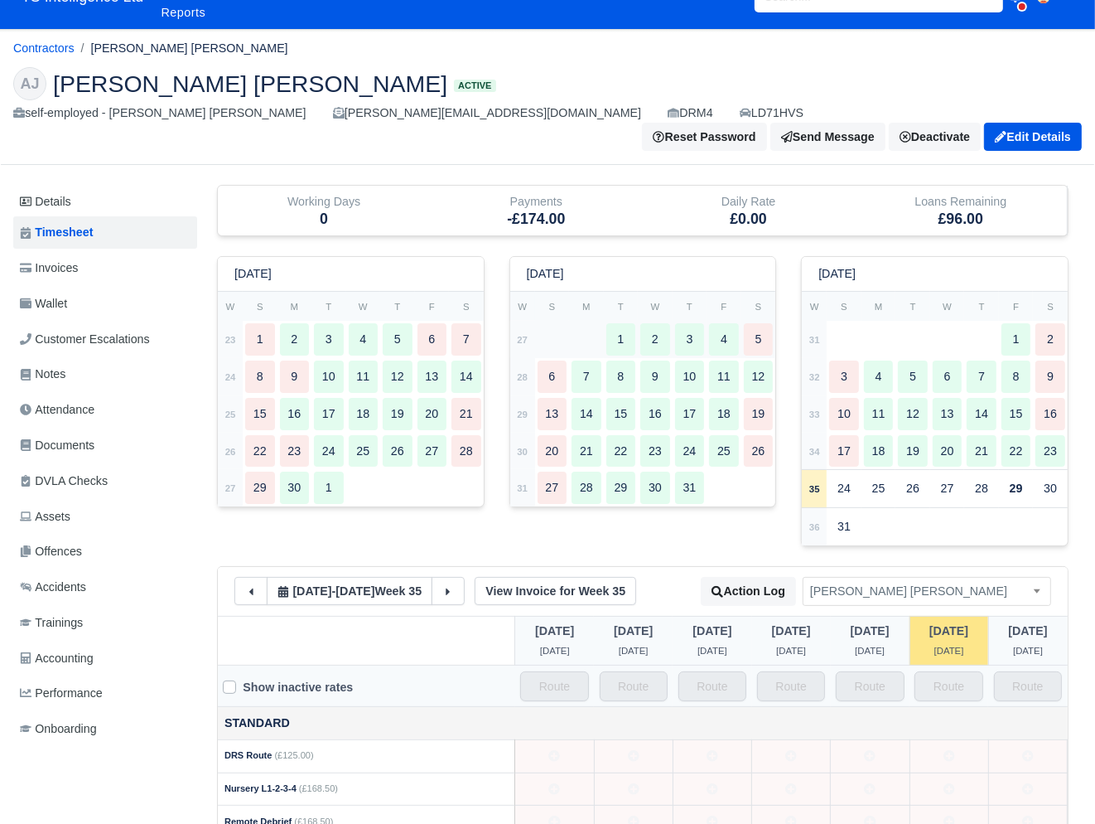
scroll to position [46, 0]
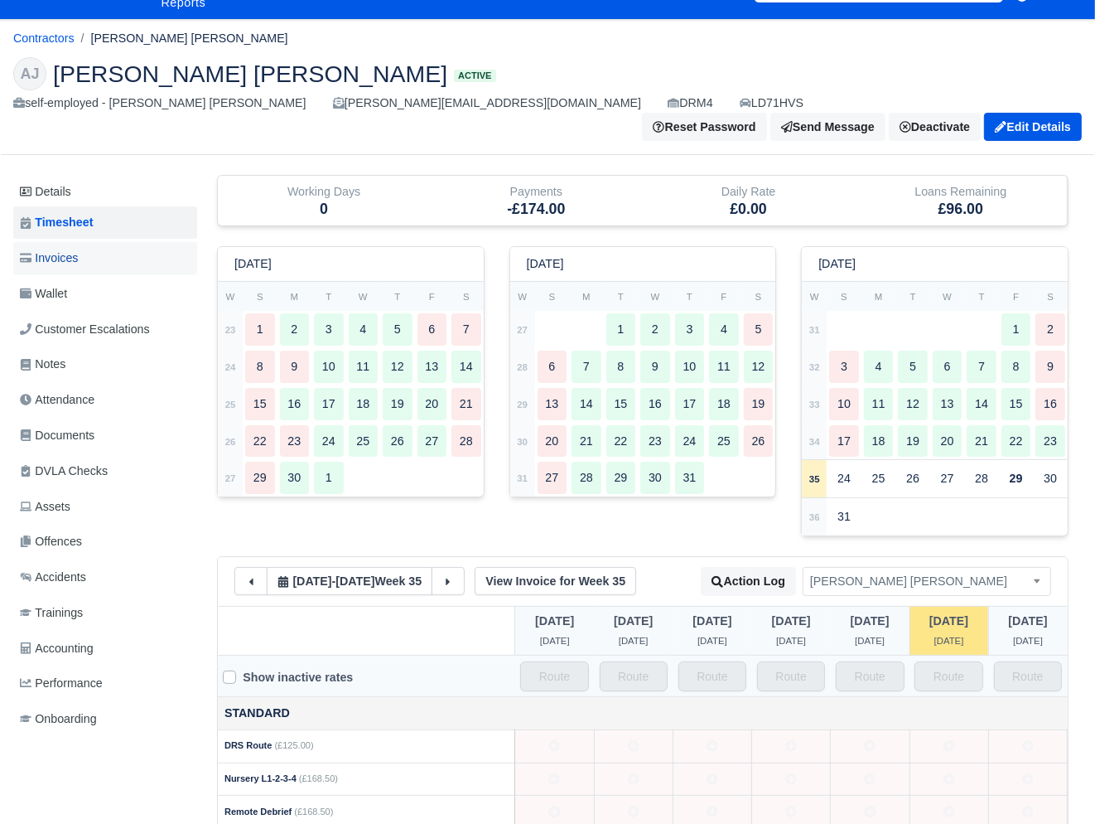
click at [75, 249] on span "Invoices" at bounding box center [49, 258] width 58 height 19
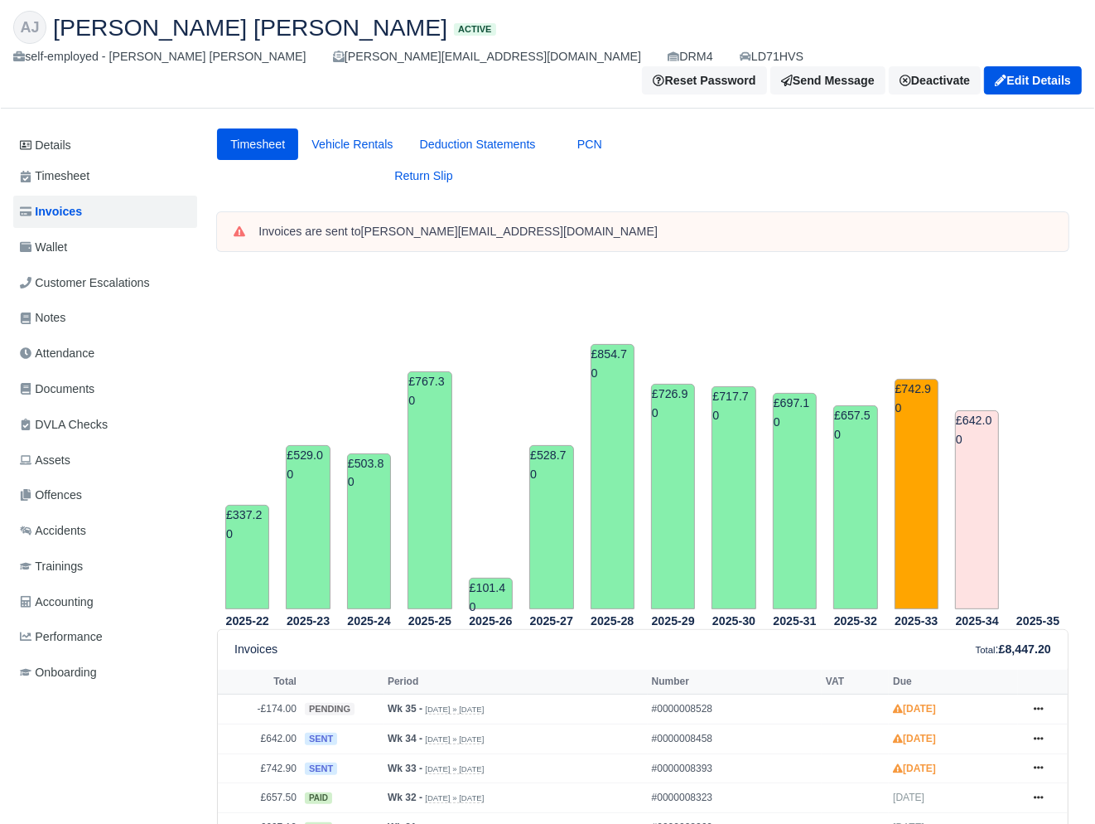
scroll to position [93, 0]
click at [79, 230] on link "Wallet" at bounding box center [105, 246] width 184 height 32
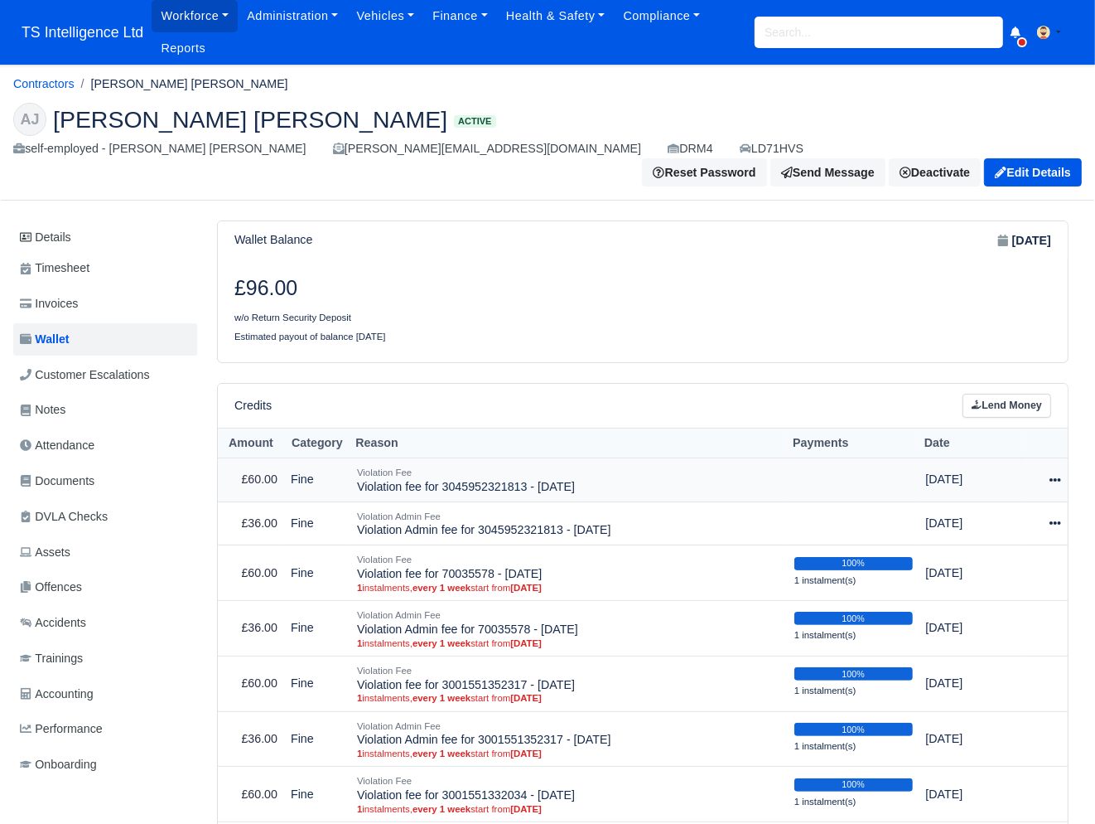
click at [1057, 474] on icon at bounding box center [1056, 480] width 12 height 12
click at [989, 543] on link "Schedule" at bounding box center [982, 556] width 147 height 26
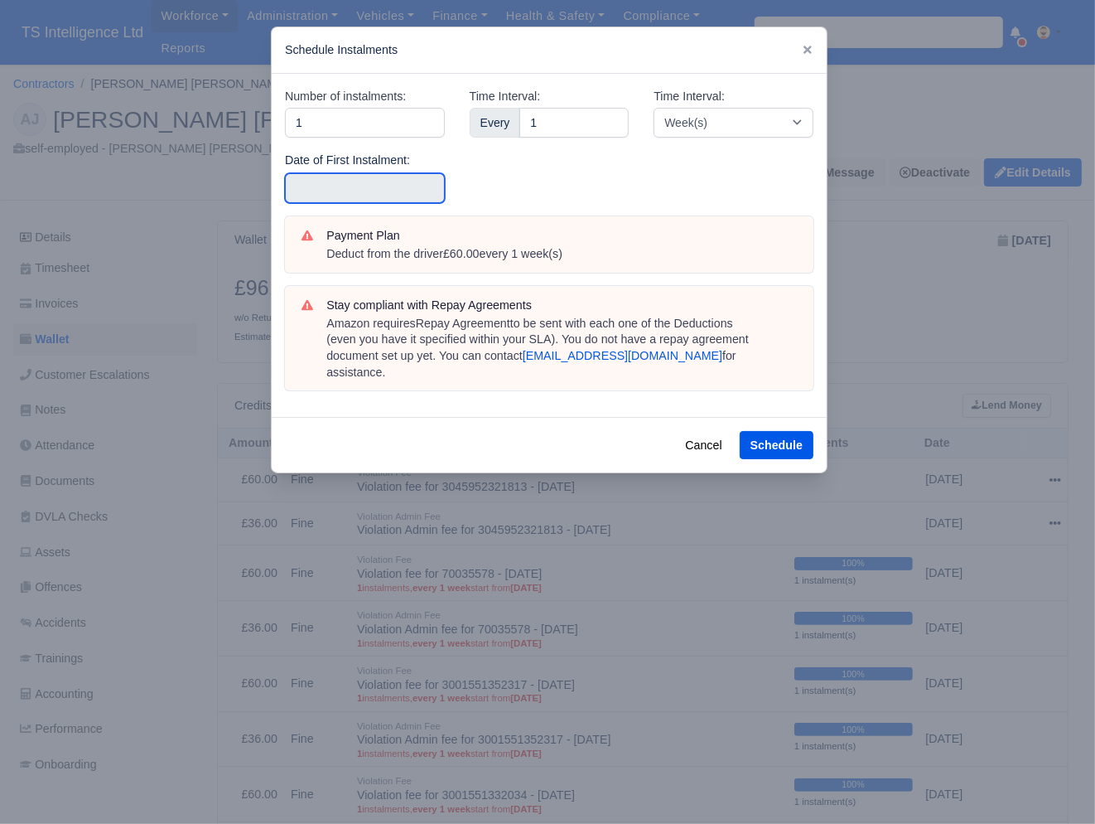
click at [379, 187] on input "text" at bounding box center [365, 188] width 160 height 30
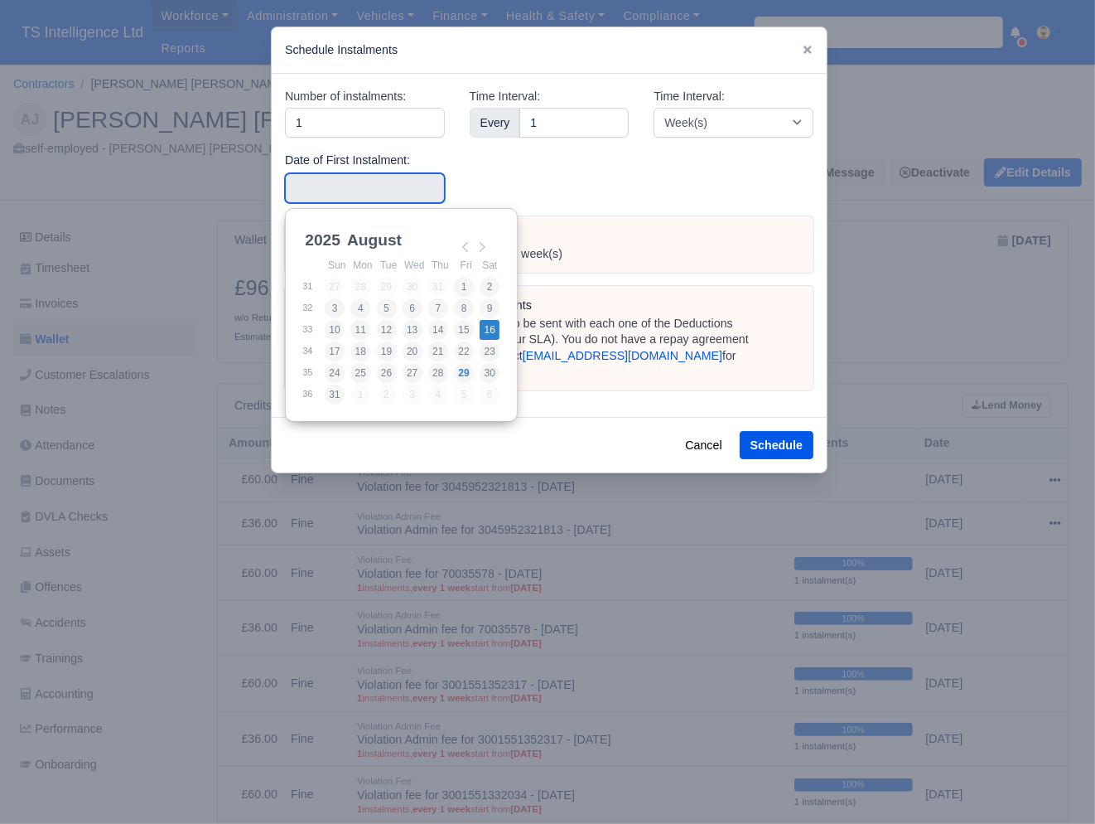
type input "2025-08-16"
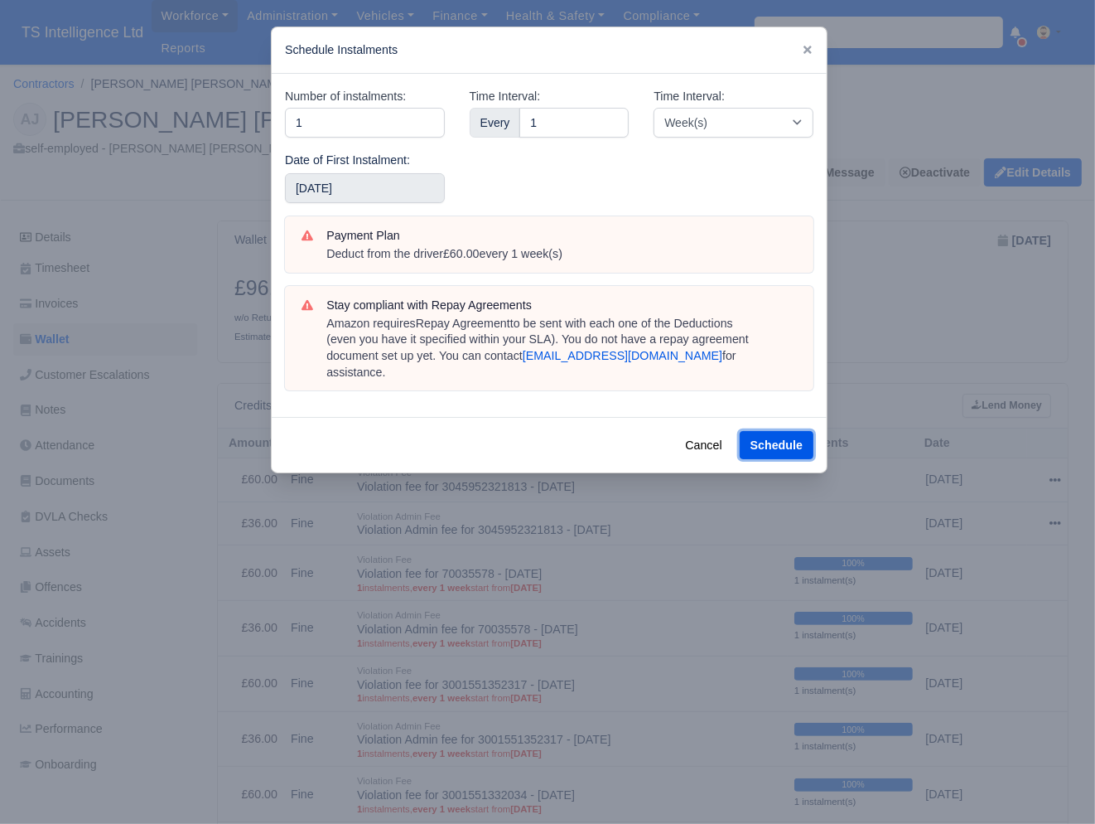
click at [771, 431] on button "Schedule" at bounding box center [777, 445] width 74 height 28
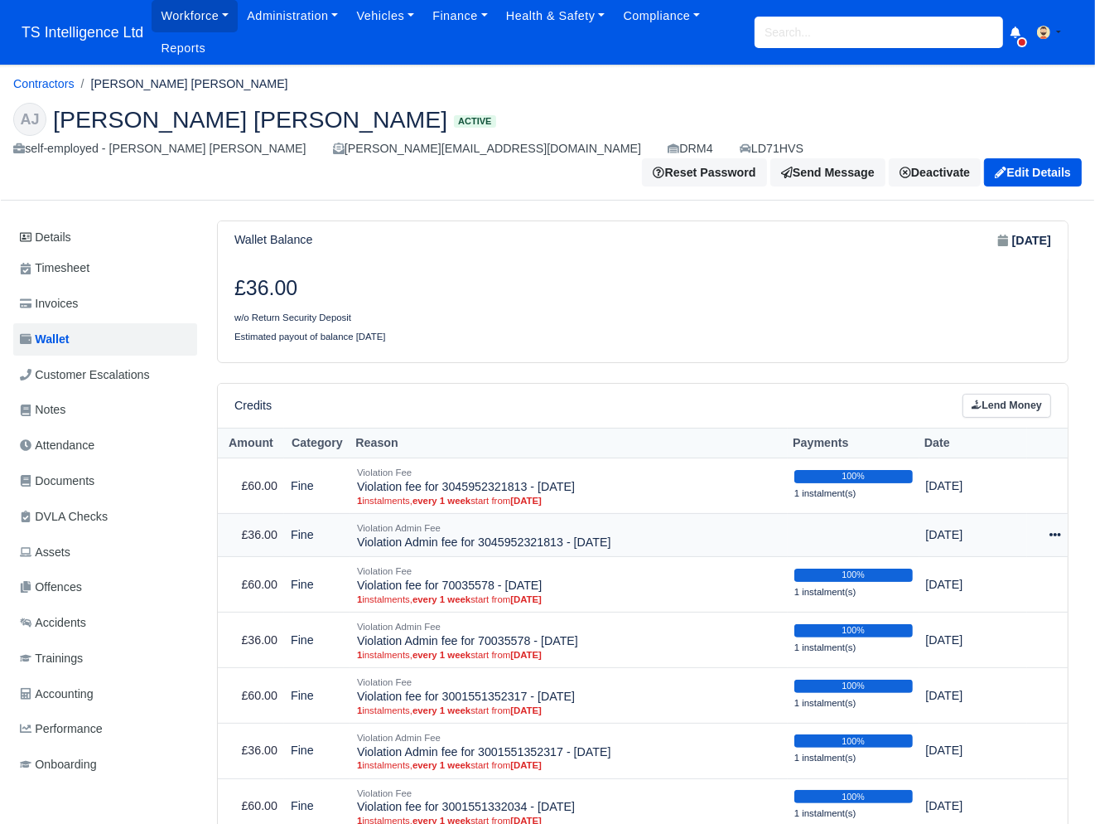
click at [1055, 533] on icon at bounding box center [1056, 534] width 12 height 3
click at [973, 598] on link "Schedule" at bounding box center [982, 611] width 147 height 26
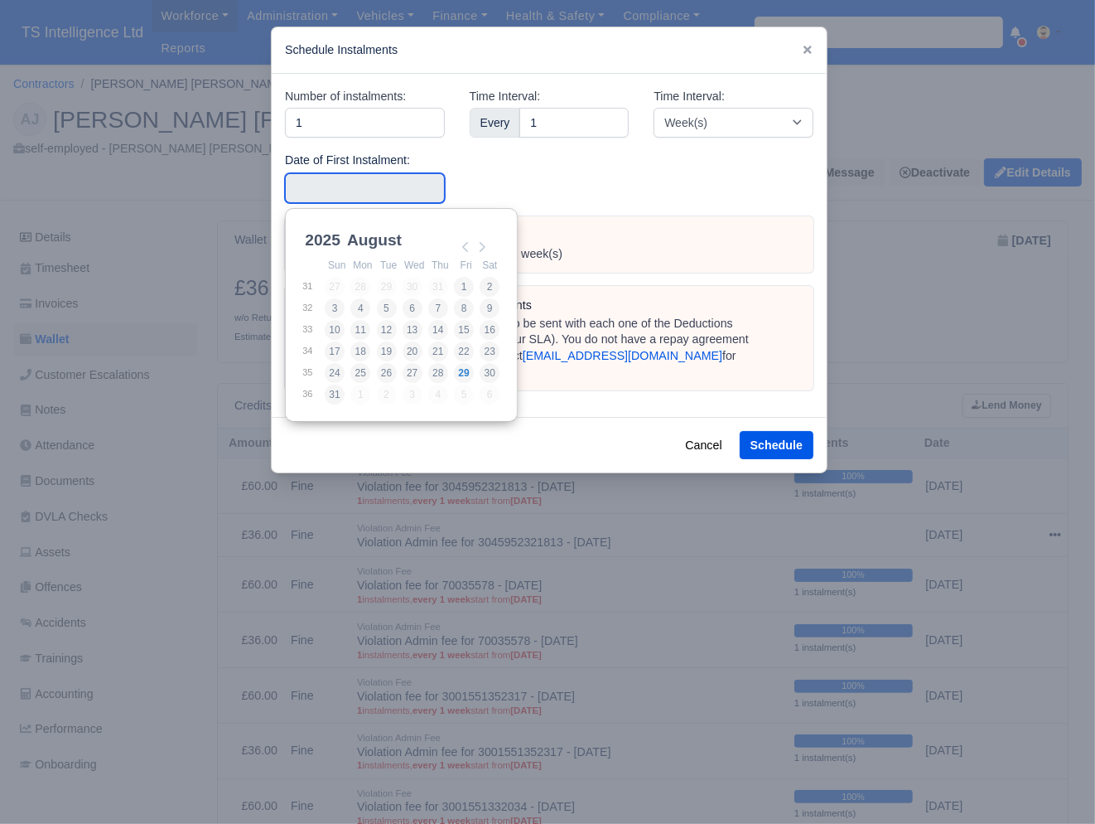
click at [369, 185] on input "Use the arrow keys to pick a date" at bounding box center [365, 188] width 160 height 30
type input "2025-08-16"
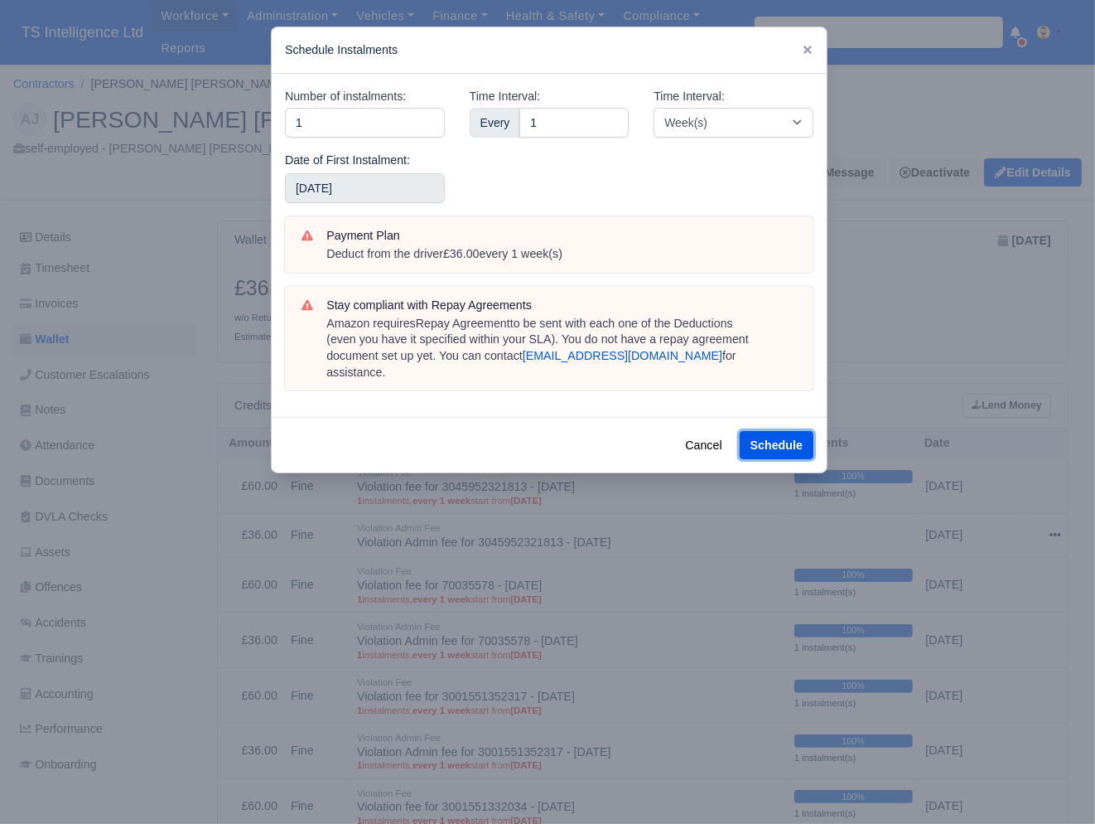
click at [778, 434] on button "Schedule" at bounding box center [777, 445] width 74 height 28
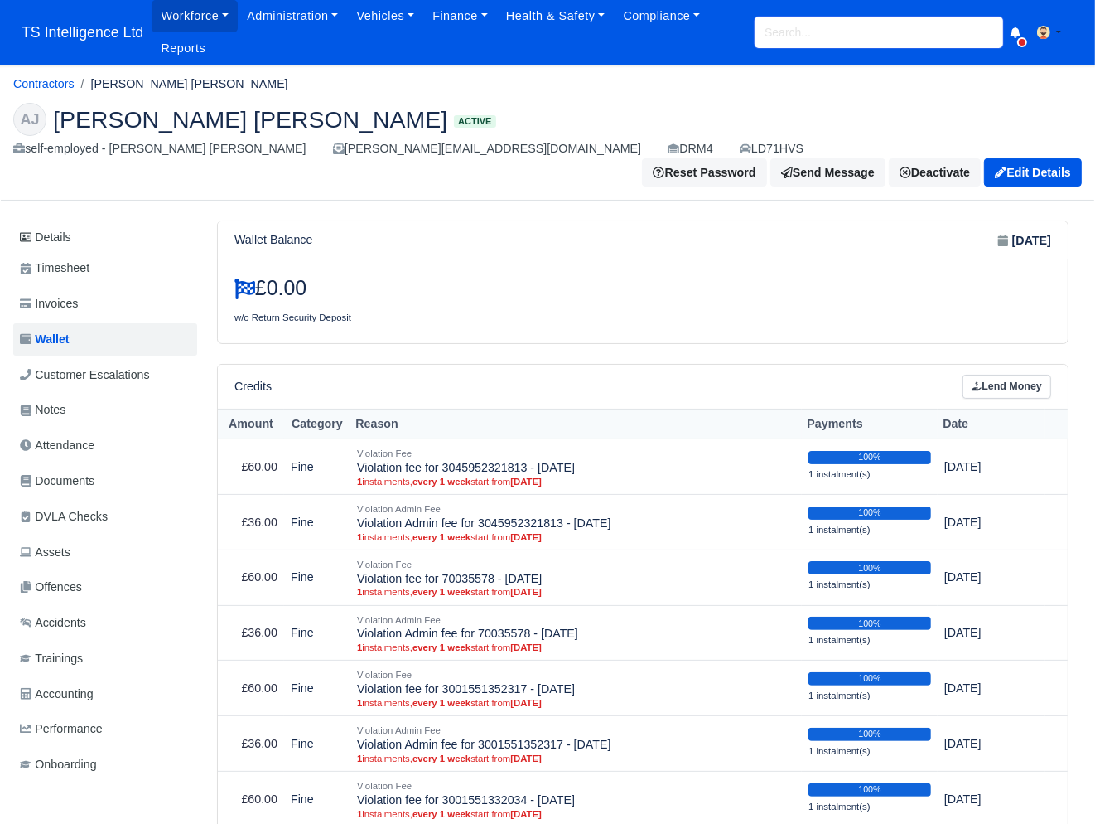
click at [787, 33] on input "search" at bounding box center [879, 32] width 249 height 31
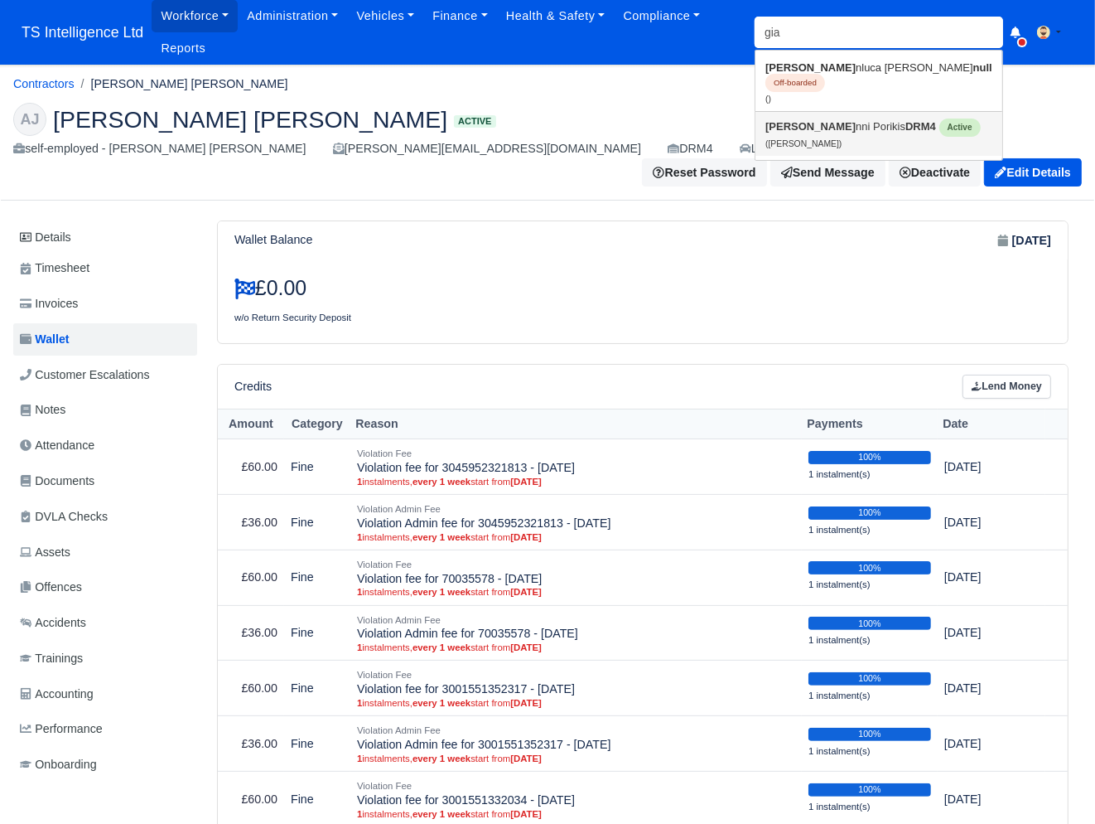
click at [810, 120] on link "Gia nni Porikis DRM4 Active (Gianni Porikis)" at bounding box center [879, 134] width 247 height 44
type input "[PERSON_NAME]"
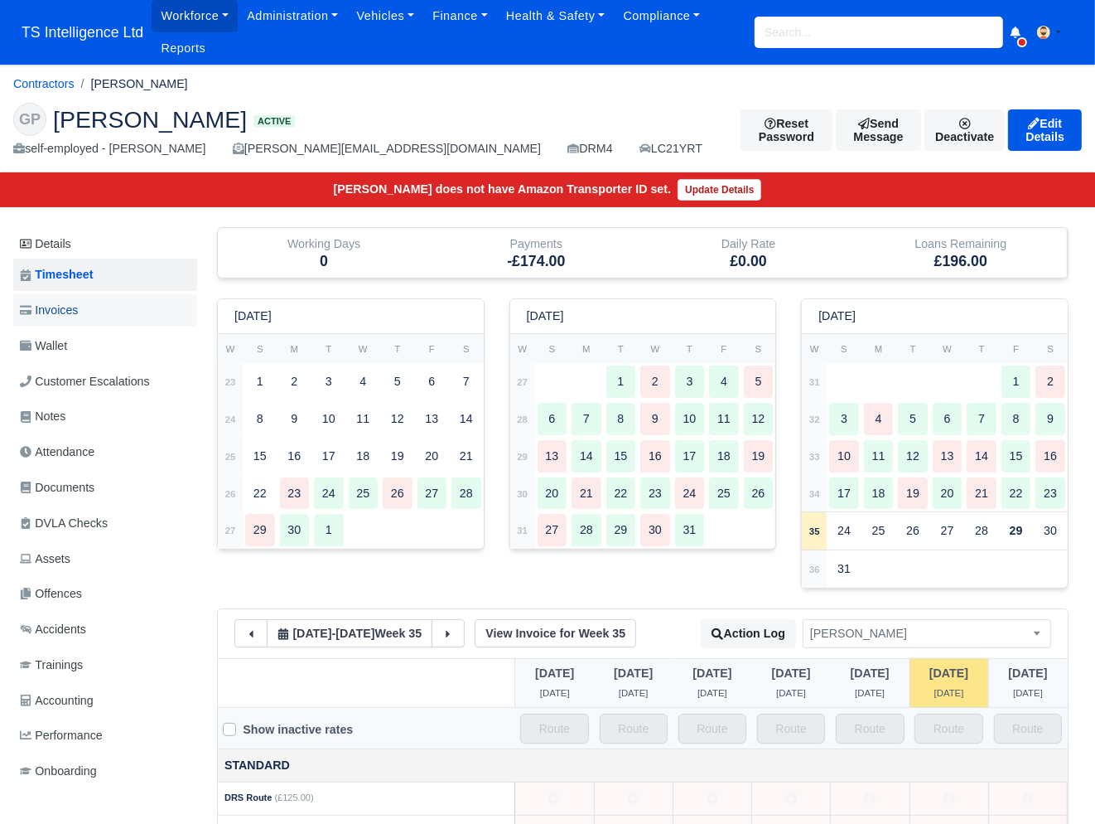
click at [78, 311] on span "Invoices" at bounding box center [49, 310] width 58 height 19
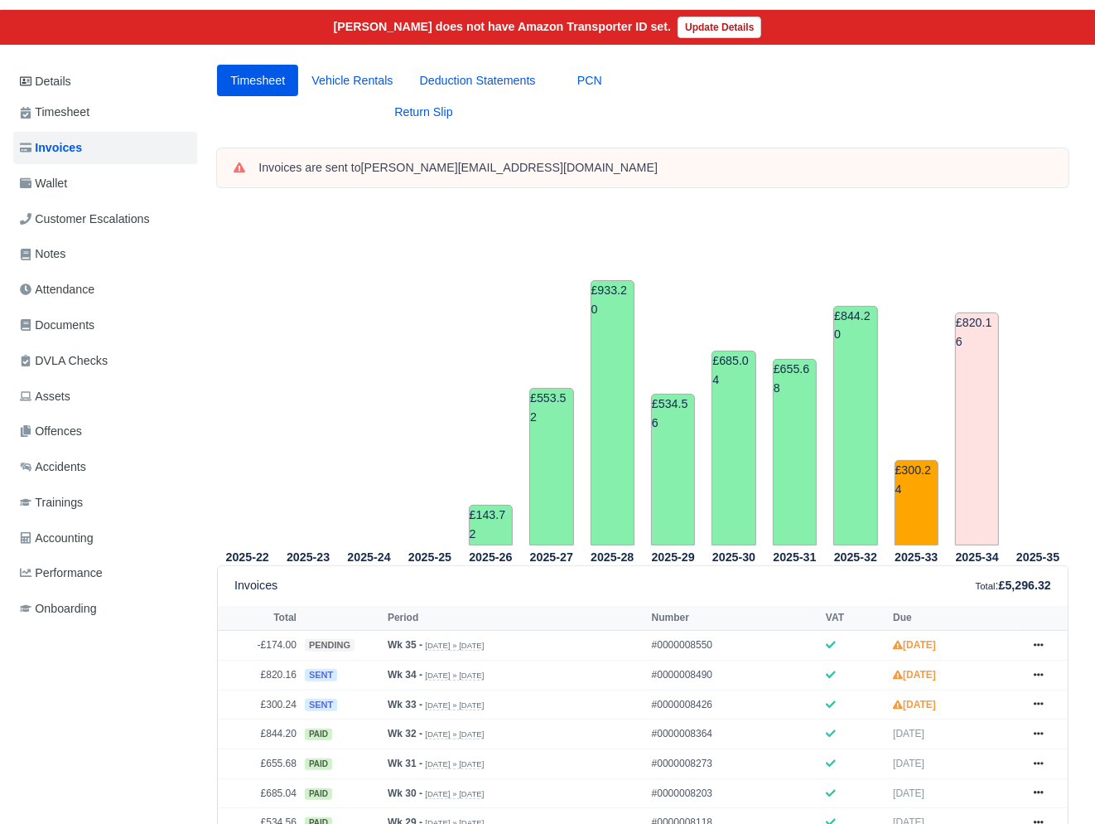
scroll to position [155, 0]
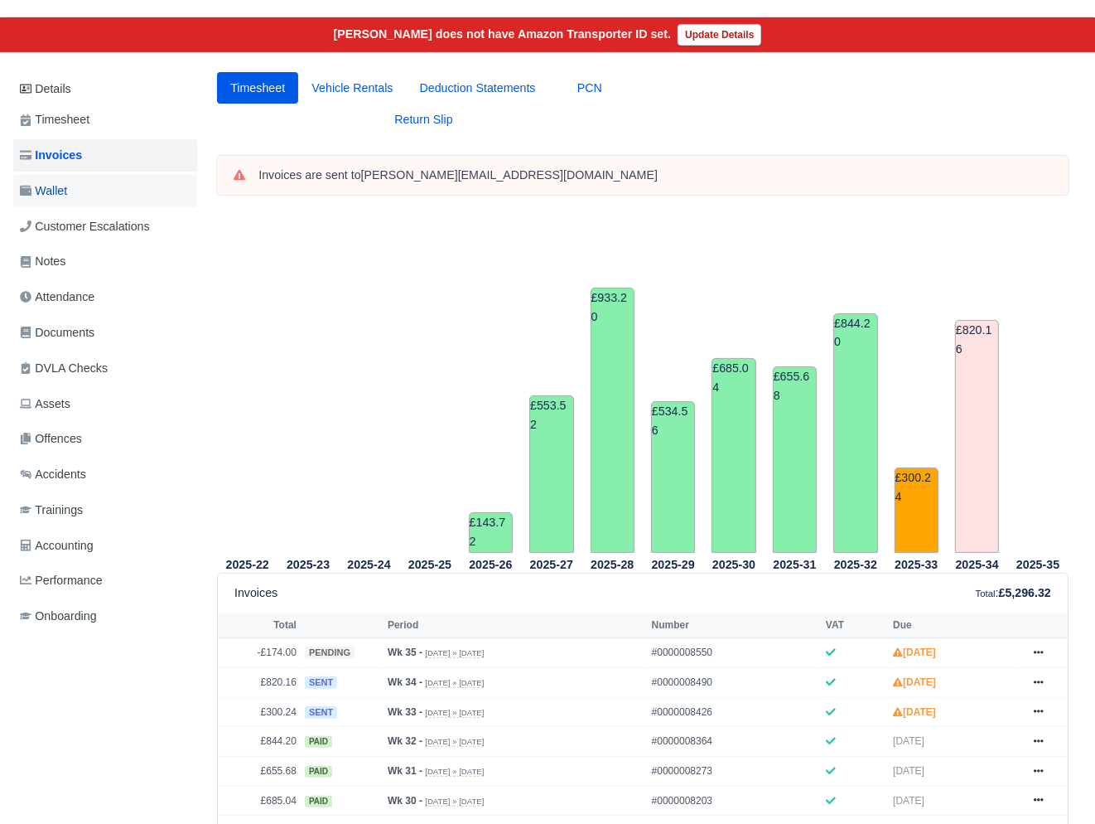
click at [62, 188] on span "Wallet" at bounding box center [43, 190] width 47 height 19
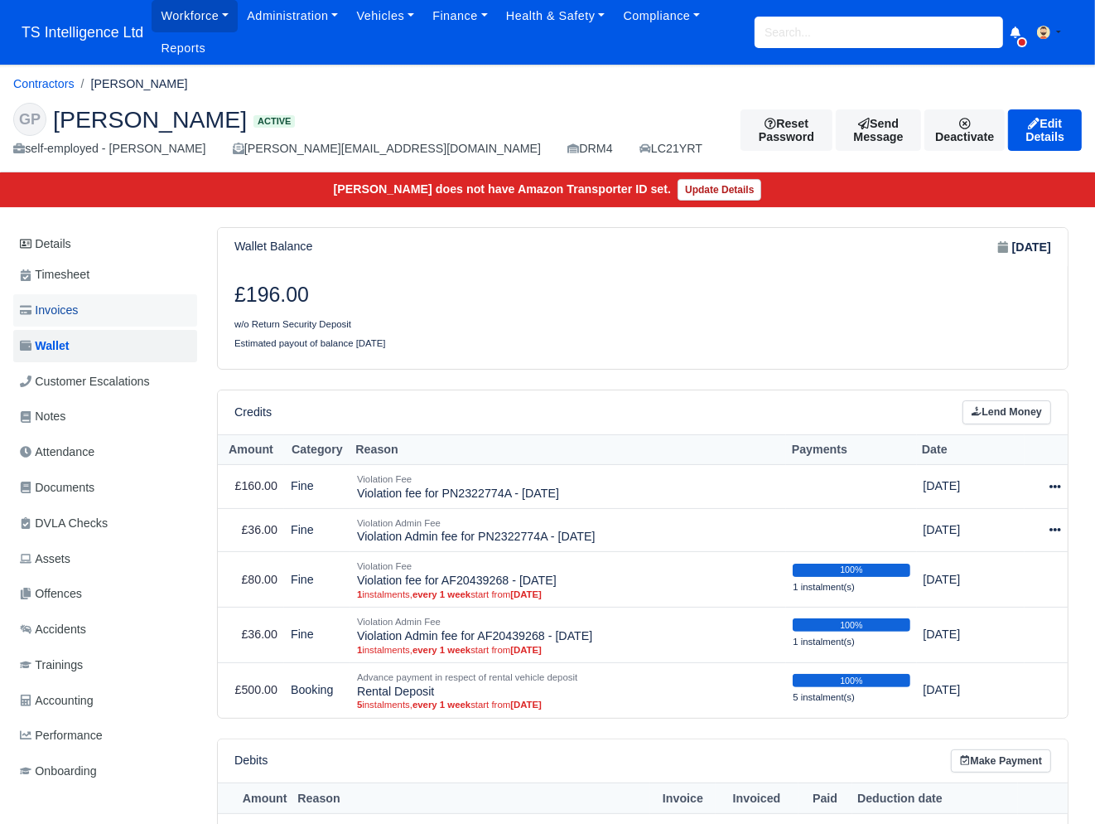
click at [75, 305] on span "Invoices" at bounding box center [49, 310] width 58 height 19
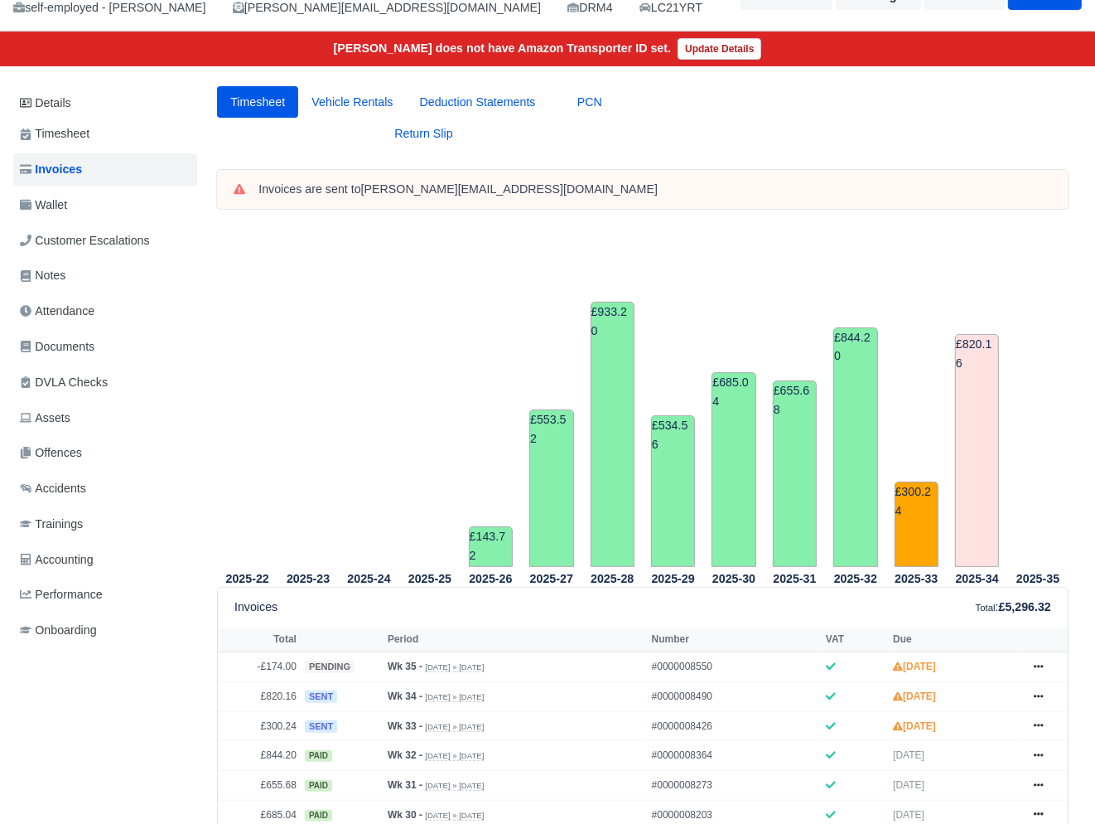
scroll to position [87, 0]
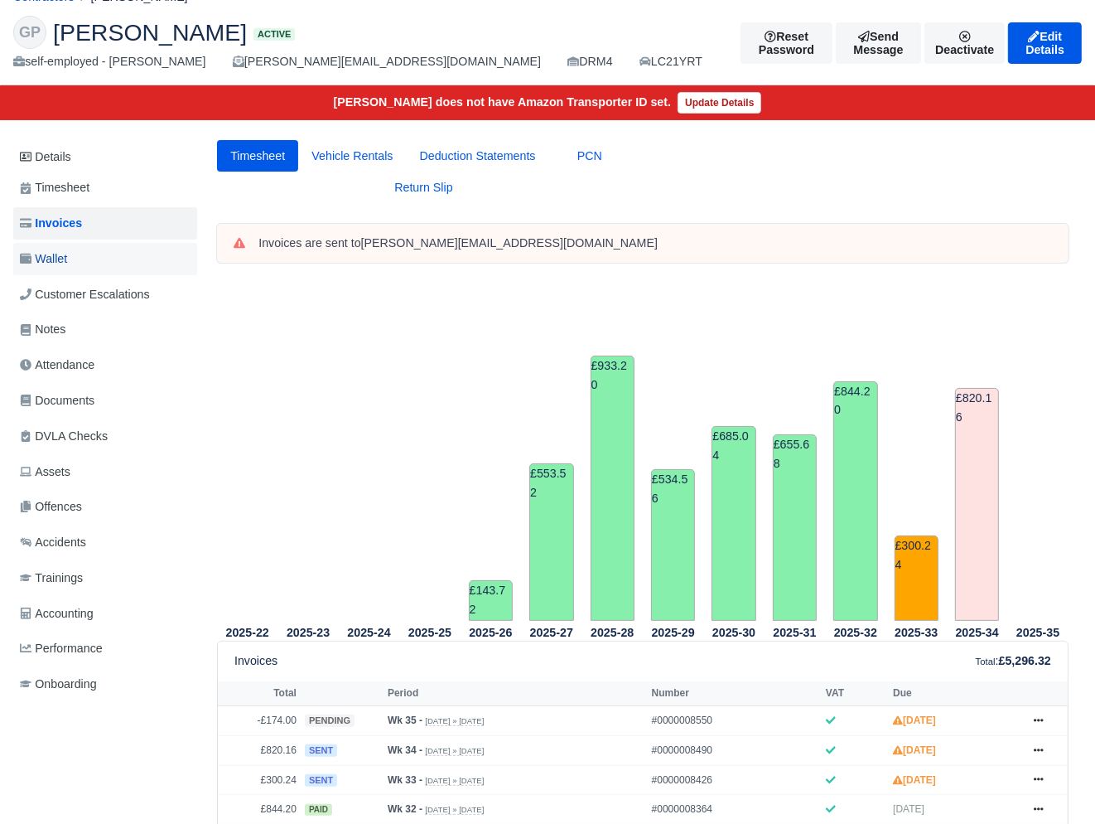
click at [94, 250] on link "Wallet" at bounding box center [105, 259] width 184 height 32
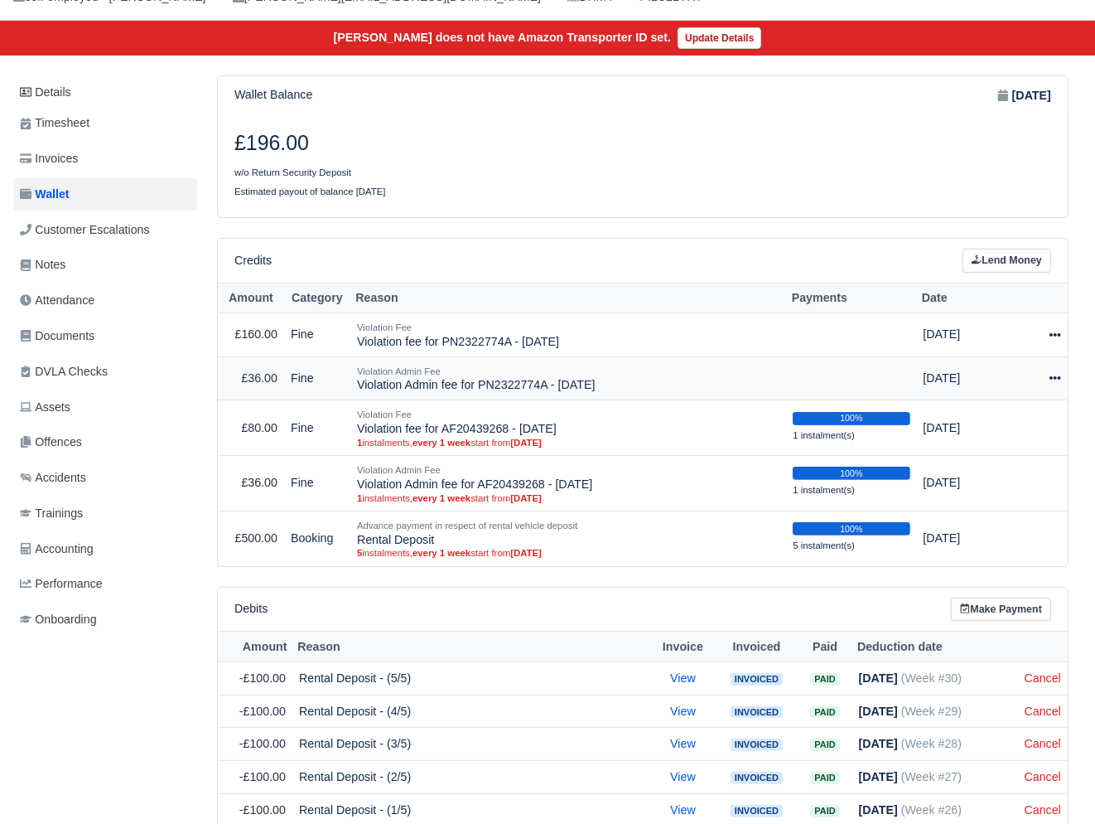
scroll to position [152, 1]
click at [1055, 329] on icon at bounding box center [1055, 335] width 12 height 12
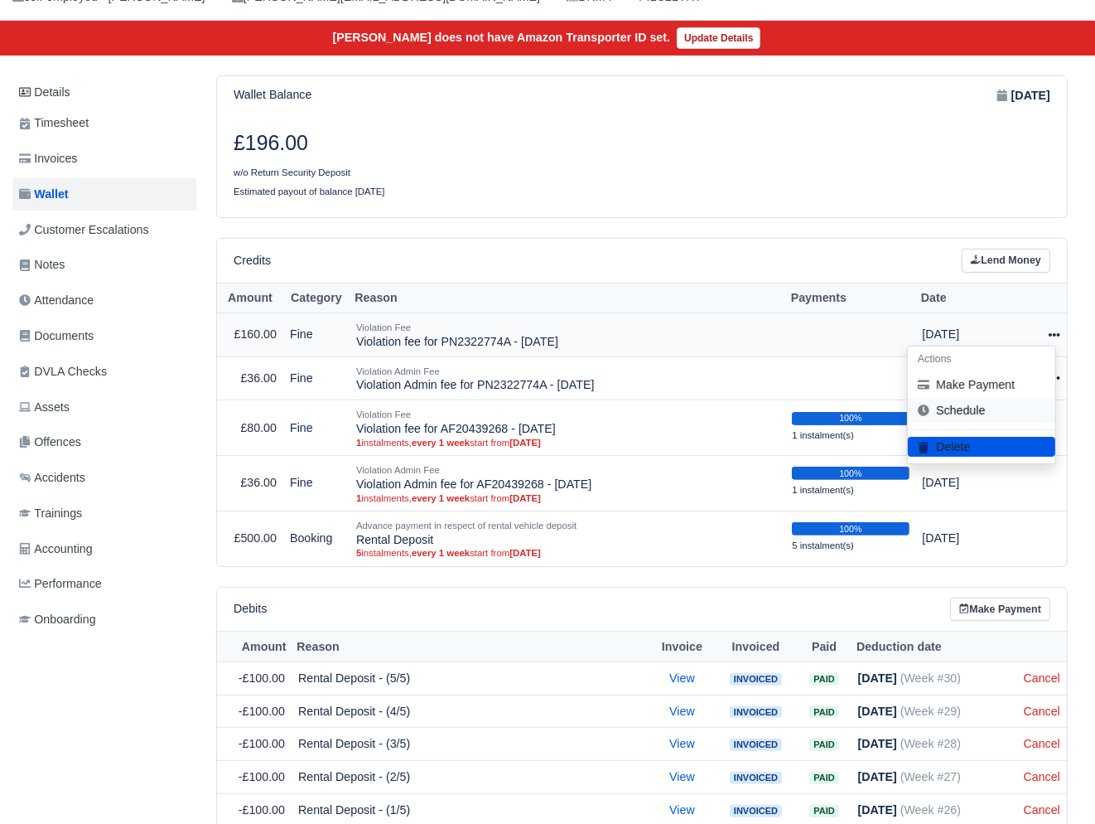
click at [980, 409] on link "Schedule" at bounding box center [981, 411] width 147 height 26
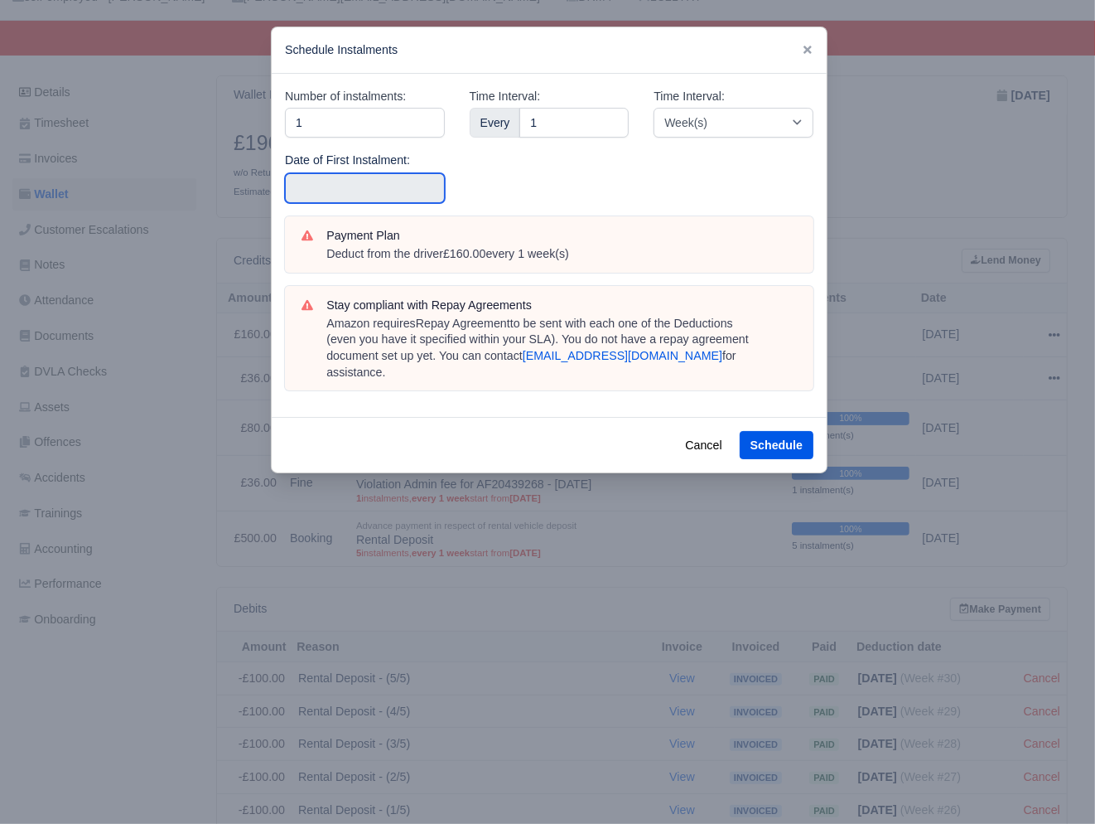
click at [338, 185] on input "text" at bounding box center [365, 188] width 160 height 30
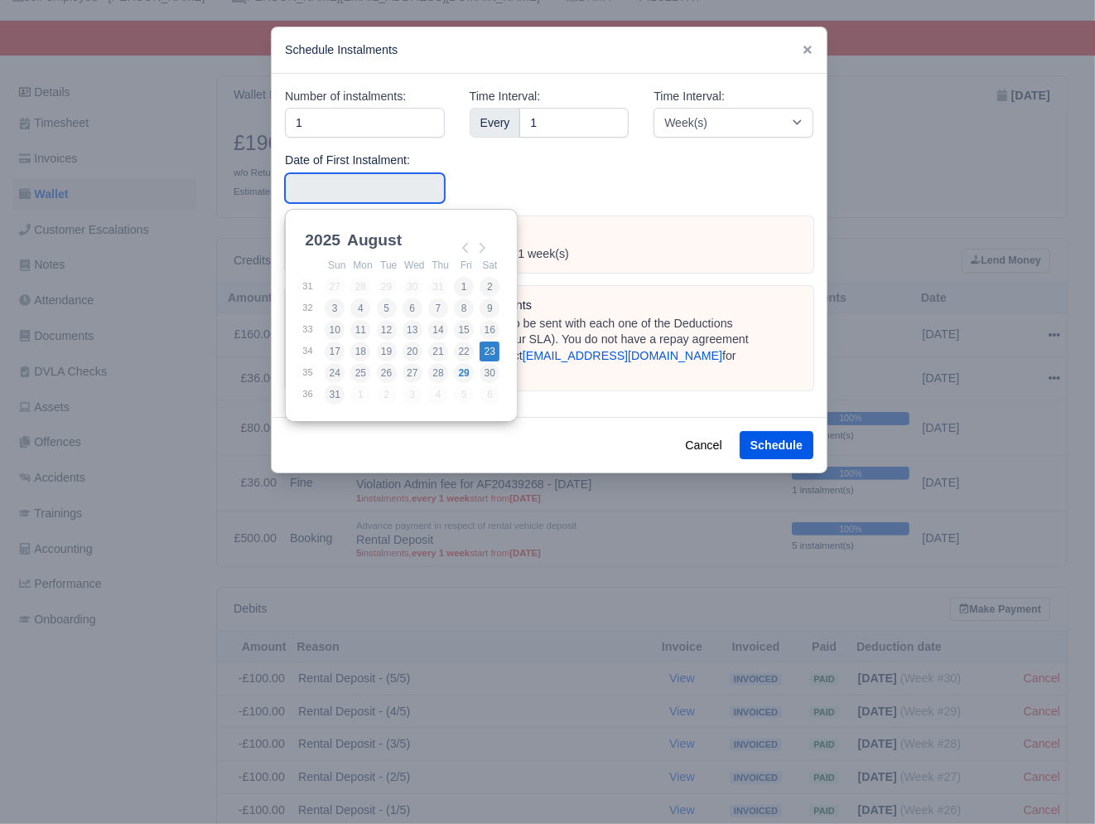
type input "2025-08-23"
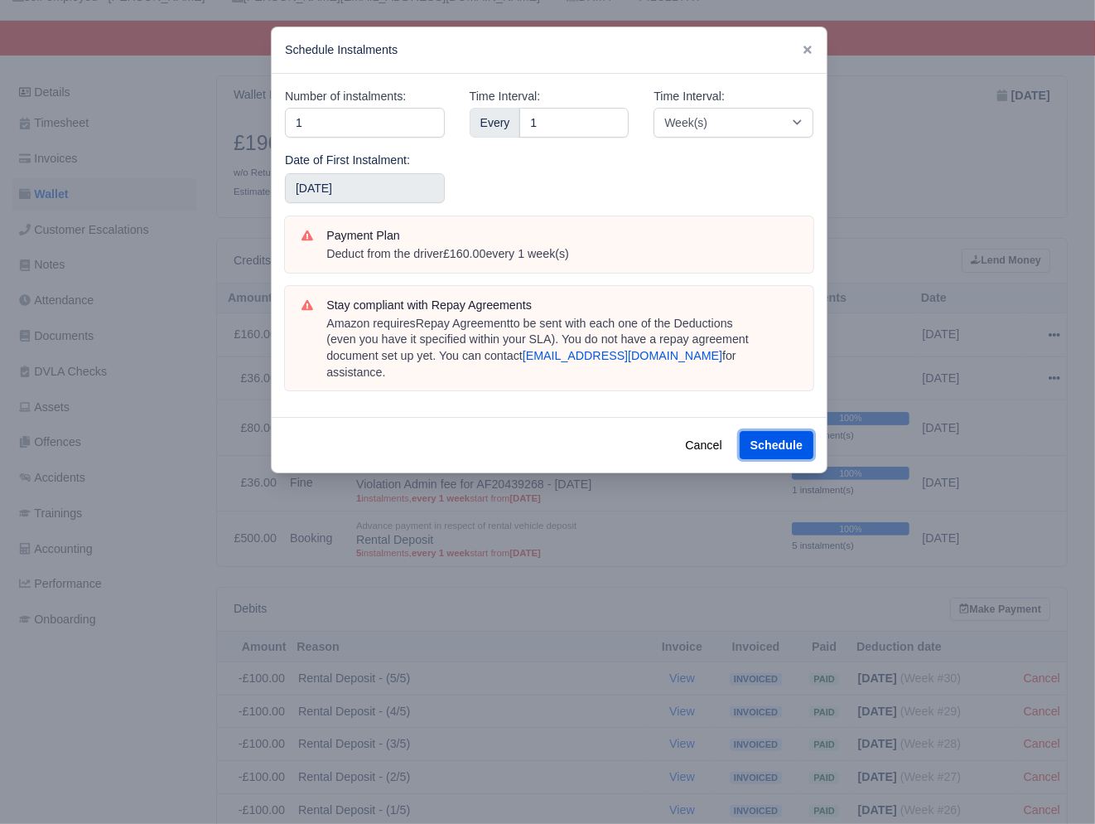
click at [765, 431] on button "Schedule" at bounding box center [777, 445] width 74 height 28
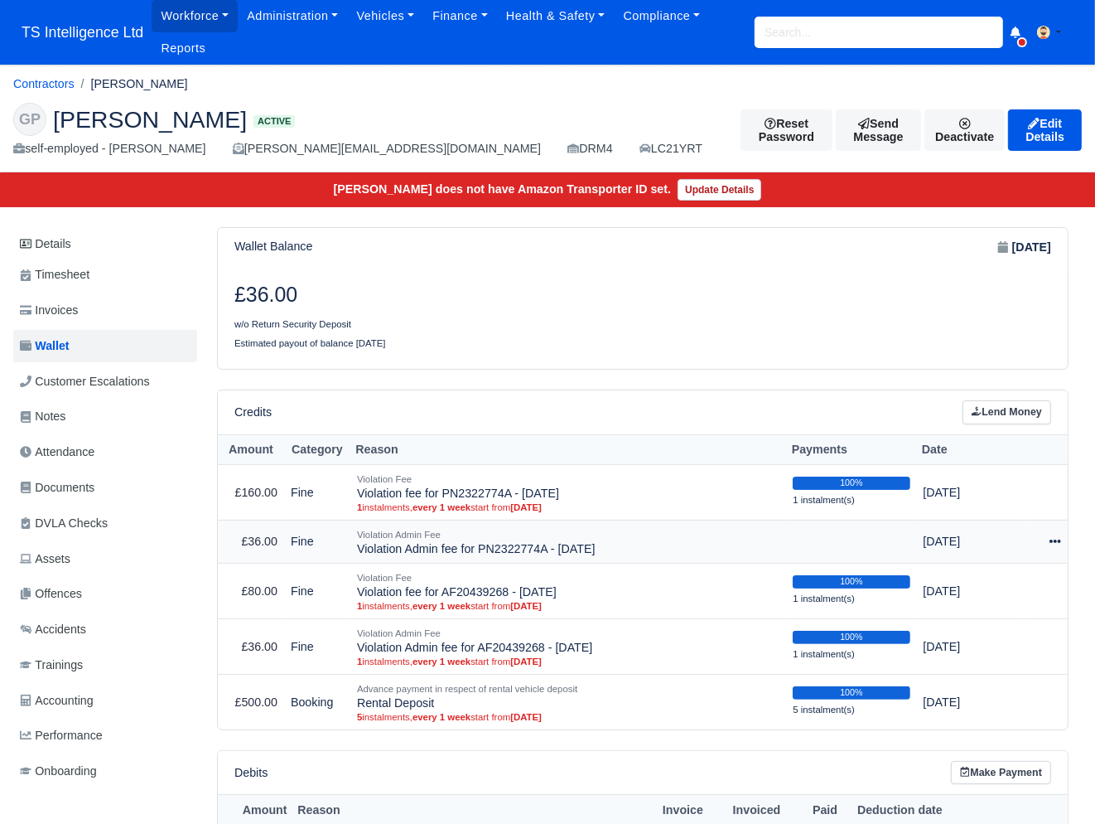
click at [1060, 540] on icon at bounding box center [1056, 540] width 12 height 3
click at [984, 612] on link "Schedule" at bounding box center [982, 618] width 147 height 26
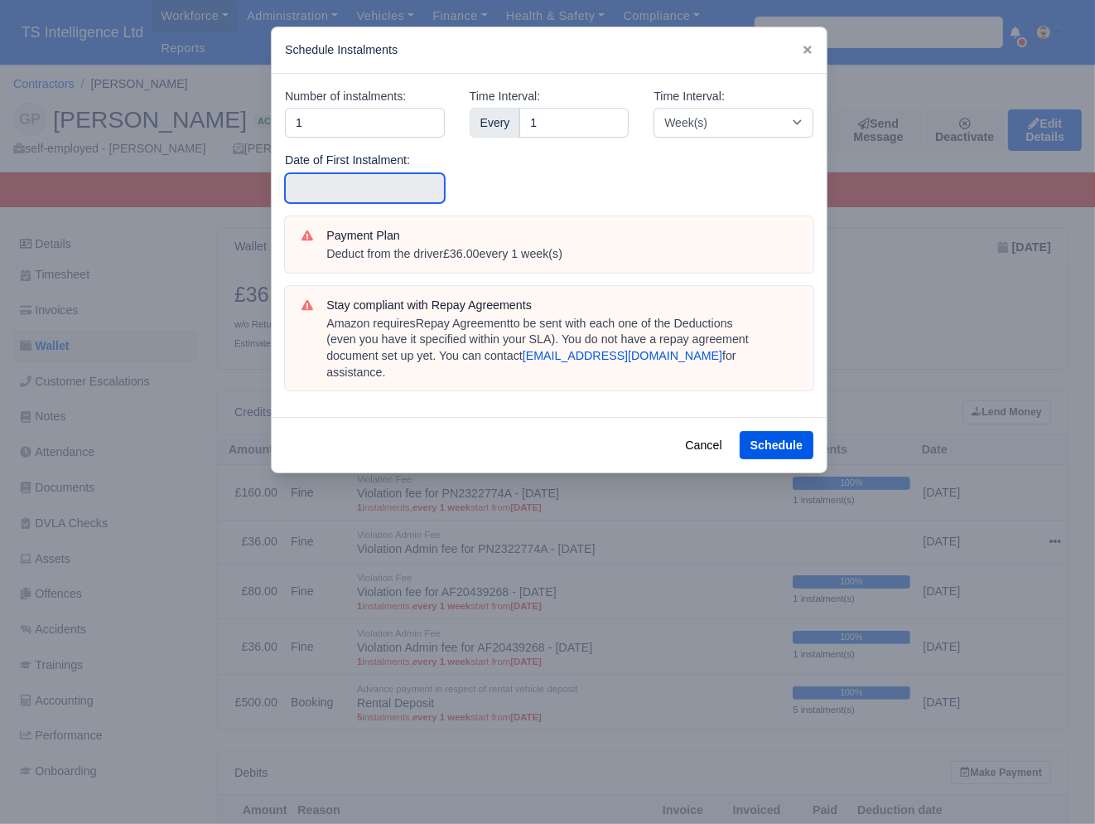
click at [365, 183] on input "text" at bounding box center [365, 188] width 160 height 30
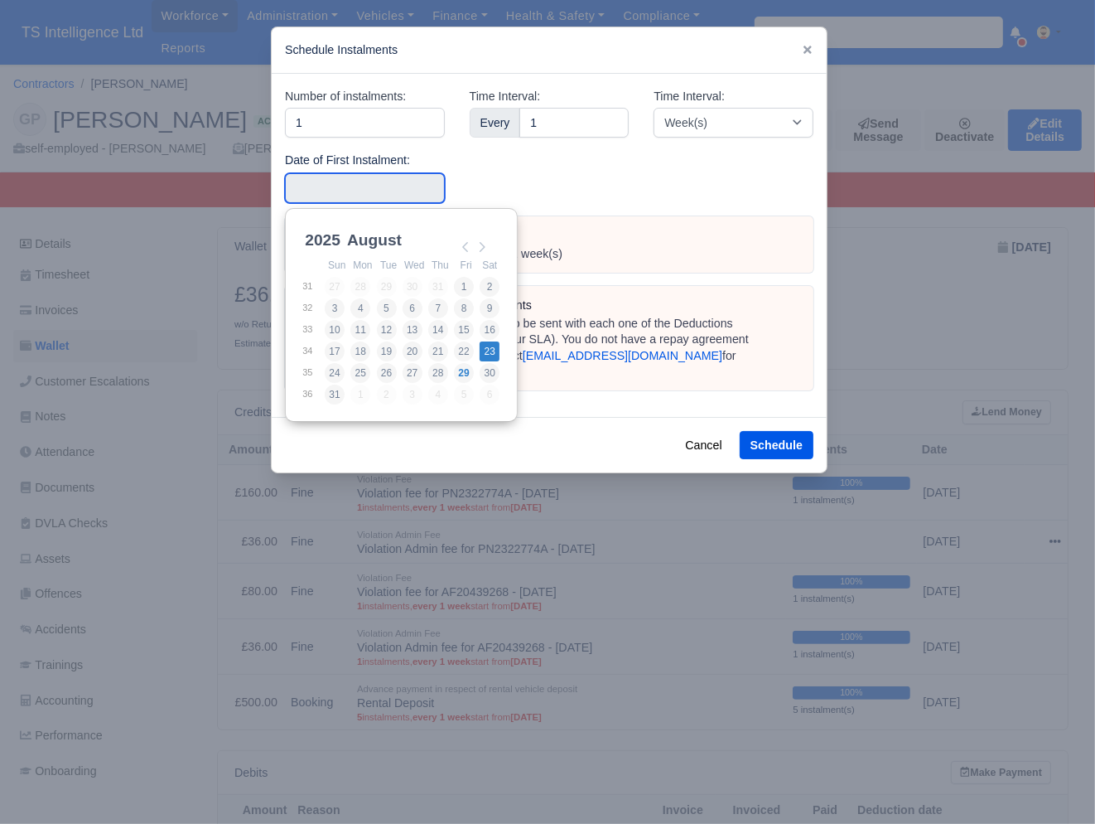
type input "2025-08-23"
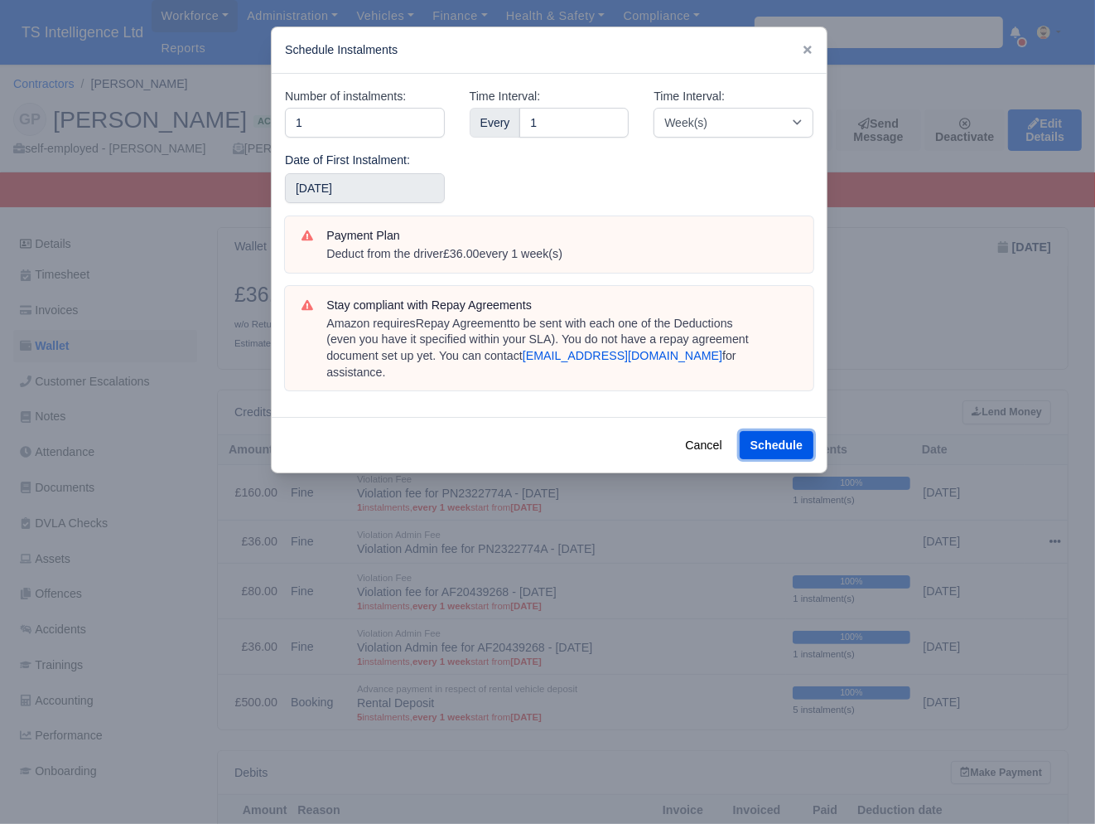
click at [765, 431] on button "Schedule" at bounding box center [777, 445] width 74 height 28
